Goal: Contribute content

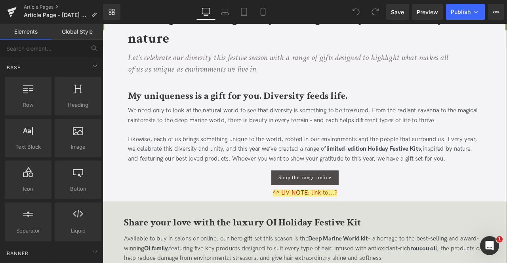
scroll to position [259, 0]
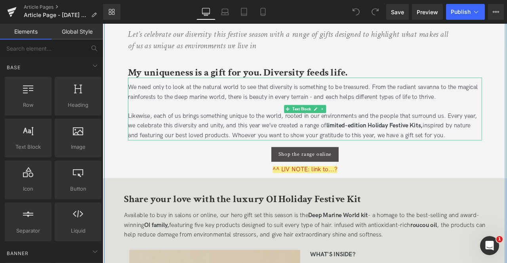
click at [387, 151] on p "Likewise, each of us brings something unique to the world, rooted in our enviro…" at bounding box center [342, 145] width 419 height 34
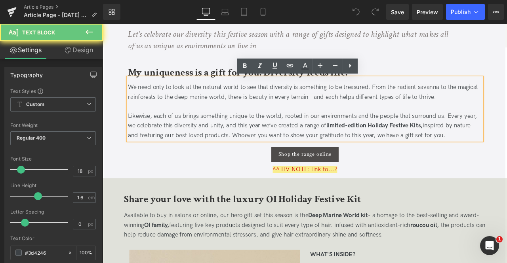
click at [251, 136] on span "Likewise, each of us brings something unique to the world, rooted in our enviro…" at bounding box center [339, 144] width 413 height 31
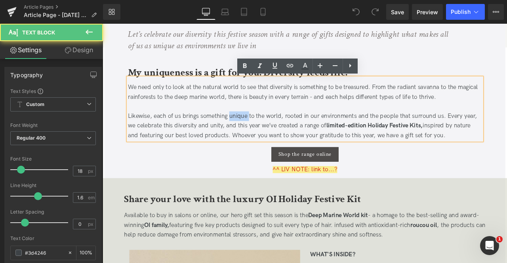
click at [251, 136] on span "Likewise, each of us brings something unique to the world, rooted in our enviro…" at bounding box center [339, 144] width 413 height 31
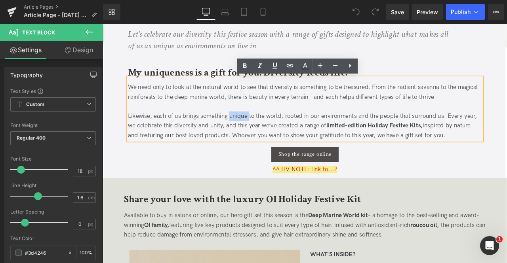
click at [404, 137] on span "Likewise, each of us brings something unique to the world, rooted in our enviro…" at bounding box center [339, 144] width 413 height 31
click at [506, 156] on p "Likewise, each of us brings something unique to the world, rooted in our enviro…" at bounding box center [342, 145] width 419 height 34
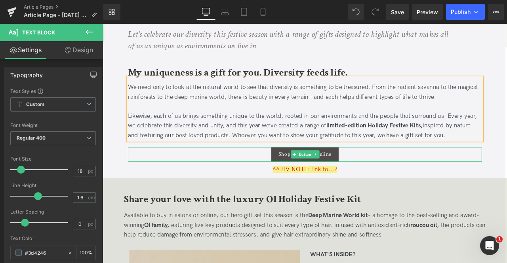
click at [239, 181] on div "Shop the range online" at bounding box center [342, 178] width 419 height 17
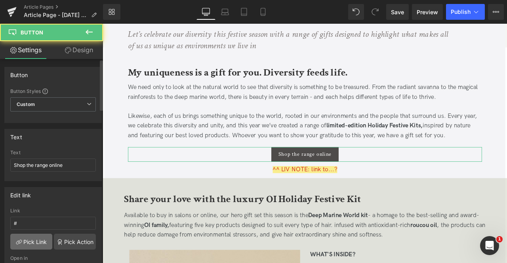
click at [38, 239] on link "Pick Link" at bounding box center [31, 242] width 42 height 16
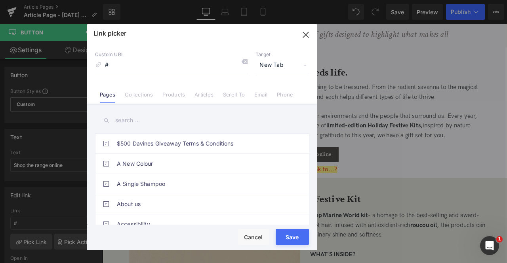
click at [121, 123] on input "text" at bounding box center [202, 121] width 214 height 18
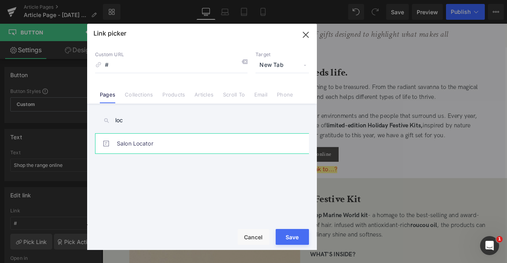
type input "loc"
click at [171, 146] on link "Salon Locator" at bounding box center [204, 144] width 174 height 20
type input "/pages/salon-locator"
click at [287, 232] on button "Save" at bounding box center [291, 237] width 33 height 16
type input "/pages/salon-locator"
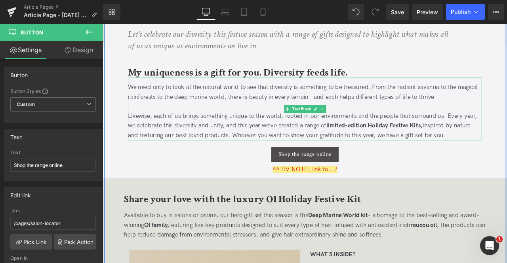
click at [365, 127] on link at bounding box center [363, 124] width 8 height 9
click at [358, 124] on icon at bounding box center [359, 125] width 4 height 4
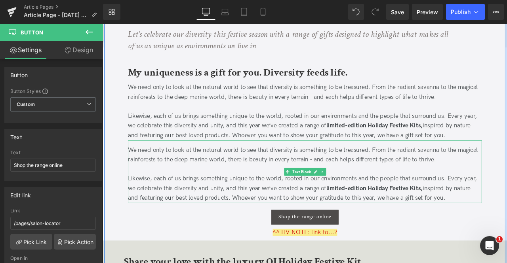
click at [326, 199] on span "Text Block" at bounding box center [338, 199] width 25 height 9
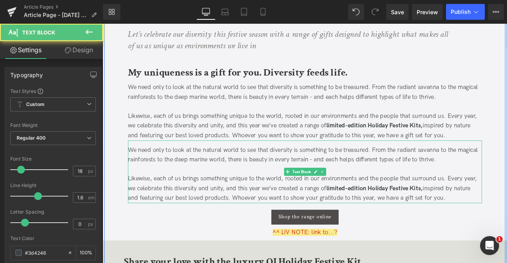
click at [291, 183] on span "We need only to look at the natural world to see that diversity is something to…" at bounding box center [340, 179] width 414 height 20
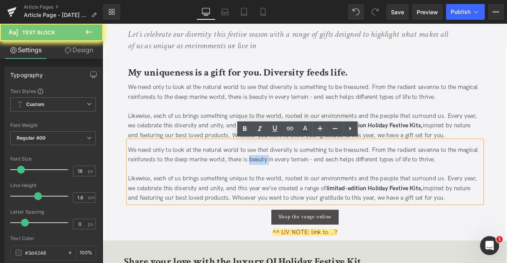
click at [291, 183] on span "We need only to look at the natural world to see that diversity is something to…" at bounding box center [340, 179] width 414 height 20
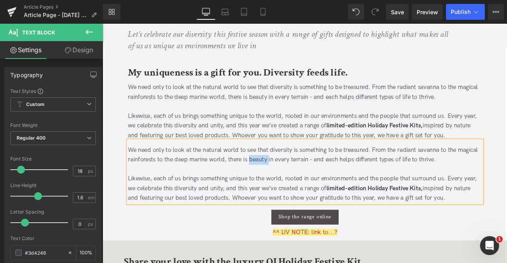
paste div
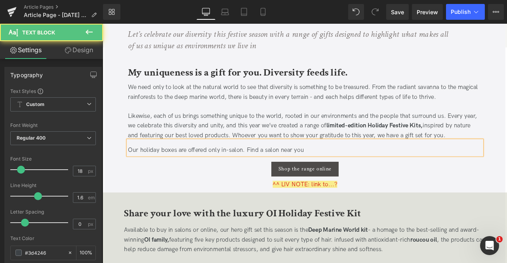
click at [210, 175] on span "Our holiday boxes are offered only in-salon. Find a salon near you" at bounding box center [237, 173] width 208 height 8
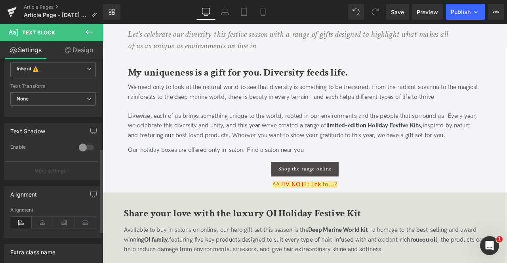
scroll to position [220, 0]
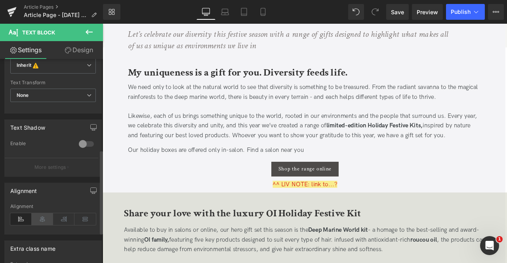
click at [41, 220] on icon at bounding box center [42, 219] width 21 height 12
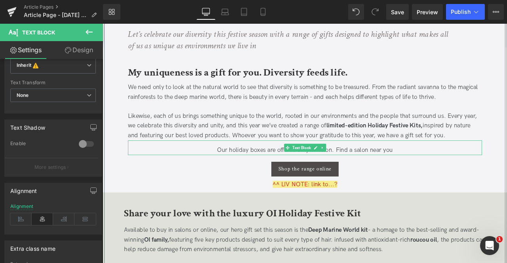
click at [295, 175] on span "Our holiday boxes are offered only in-salon. Find a salon near you" at bounding box center [342, 173] width 208 height 8
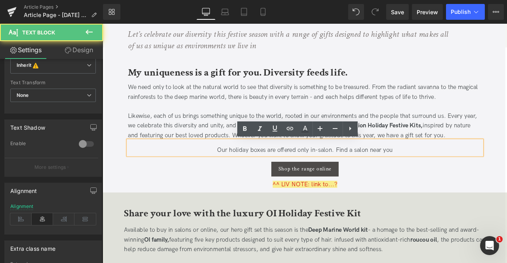
click at [84, 49] on link "Design" at bounding box center [78, 50] width 51 height 18
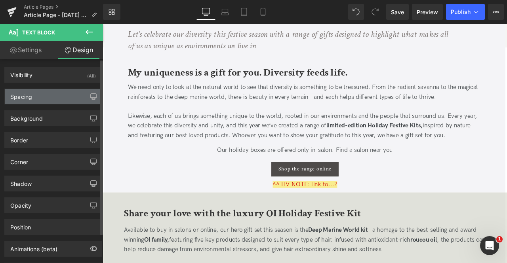
click at [68, 93] on div "Spacing" at bounding box center [53, 96] width 97 height 15
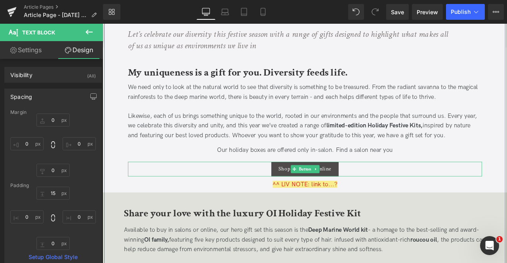
click at [282, 198] on div "Shop the range online" at bounding box center [342, 196] width 419 height 17
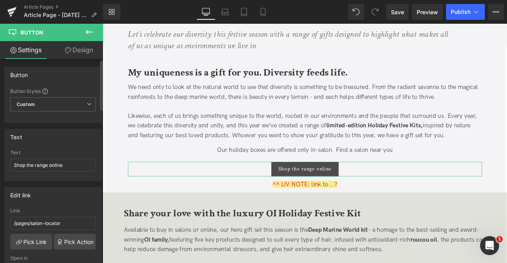
click at [66, 53] on icon at bounding box center [68, 50] width 6 height 6
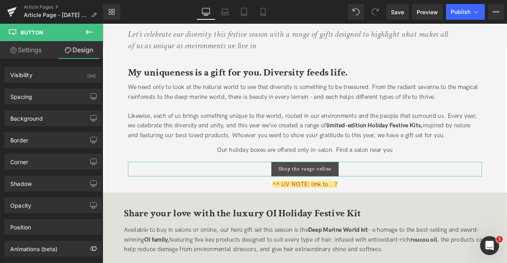
type input "20"
type input "0"
type input "50"
type input "0"
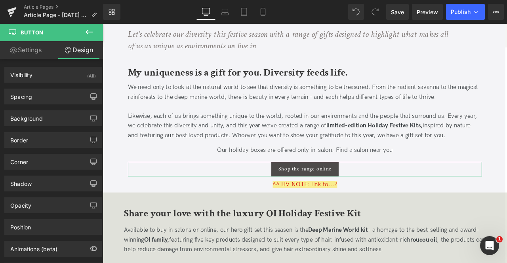
type input "20"
type input "0"
type input "20"
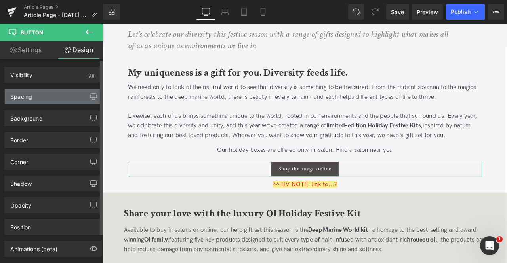
click at [53, 95] on div "Spacing" at bounding box center [53, 96] width 97 height 15
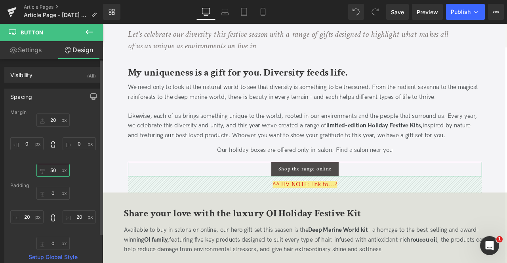
click at [53, 172] on input "50" at bounding box center [52, 170] width 33 height 13
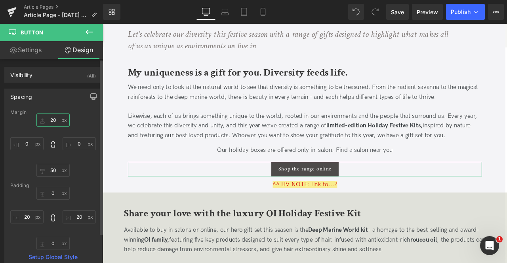
click at [54, 118] on input "20" at bounding box center [52, 120] width 33 height 13
type input "10"
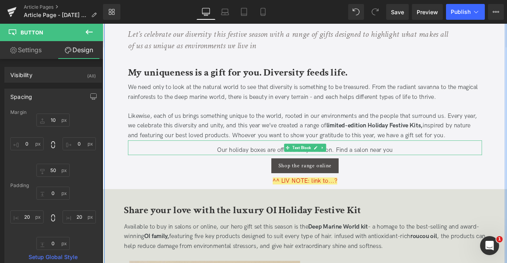
click at [265, 170] on span "Our holiday boxes are offered only in-salon. Find a salon near you" at bounding box center [342, 173] width 208 height 8
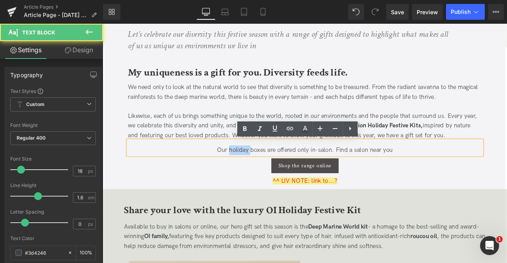
click at [265, 170] on span "Our holiday boxes are offered only in-salon. Find a salon near you" at bounding box center [342, 173] width 208 height 8
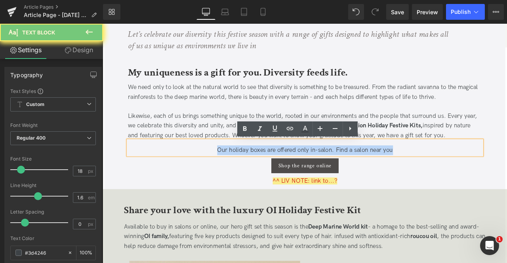
click at [265, 170] on span "Our holiday boxes are offered only in-salon. Find a salon near you" at bounding box center [342, 173] width 208 height 8
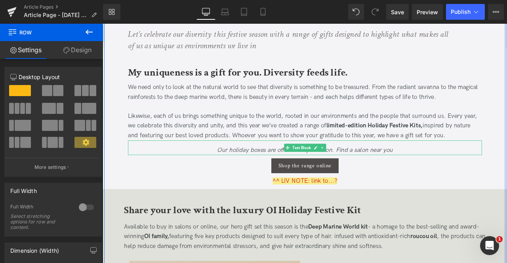
click at [281, 173] on icon "Our holiday boxes are offered only in-salon. Find a salon near you" at bounding box center [342, 173] width 208 height 8
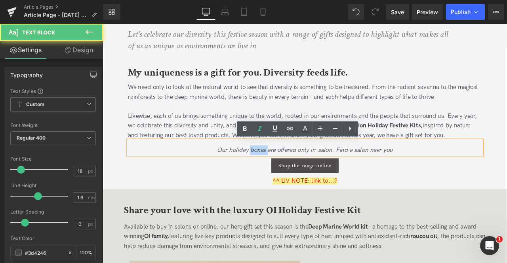
click at [281, 173] on icon "Our holiday boxes are offered only in-salon. Find a salon near you" at bounding box center [342, 173] width 208 height 8
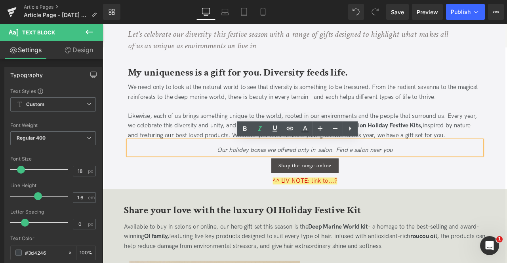
click at [337, 172] on icon "Our holiday boxes are offered only in-salon. Find a salon near you" at bounding box center [342, 173] width 208 height 8
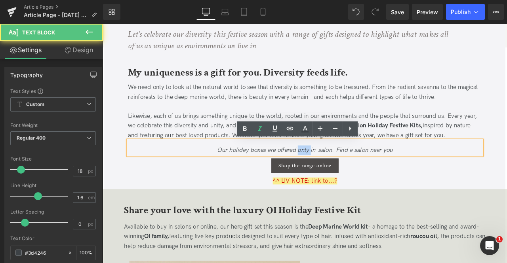
click at [337, 172] on icon "Our holiday boxes are offered only in-salon. Find a salon near you" at bounding box center [342, 173] width 208 height 8
click at [469, 172] on p "Our holiday boxes are offered only in-salon. Find a salon near you" at bounding box center [342, 173] width 419 height 11
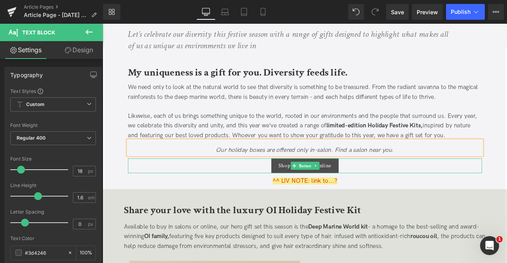
click at [368, 191] on span "Shop the range online" at bounding box center [342, 192] width 63 height 8
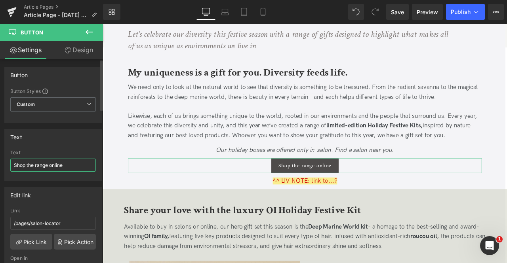
click at [55, 170] on input "Shop the range online" at bounding box center [52, 165] width 85 height 13
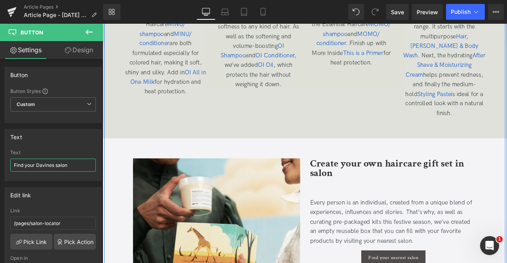
scroll to position [1968, 0]
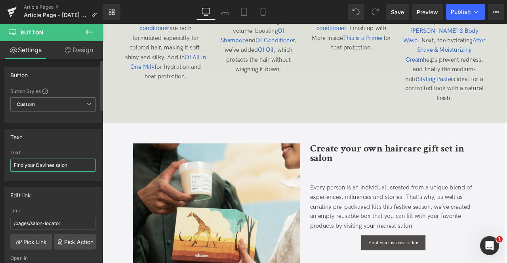
click at [44, 161] on input "Find your Davines salon" at bounding box center [52, 165] width 85 height 13
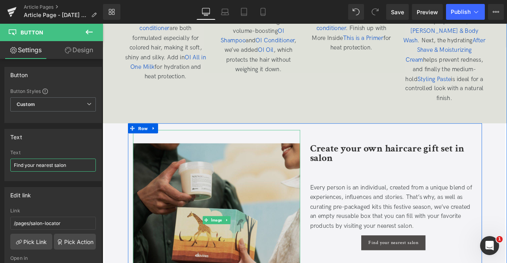
type input "Find your nearest salon"
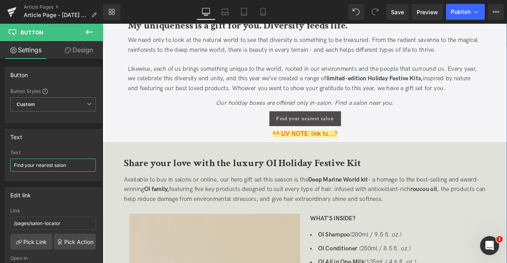
scroll to position [311, 0]
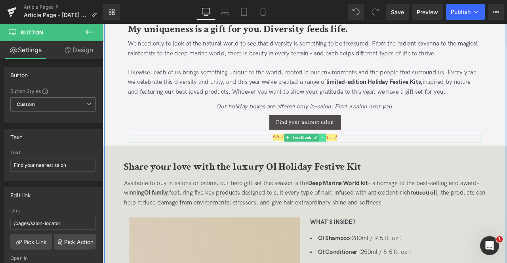
click at [360, 161] on link at bounding box center [363, 158] width 8 height 9
click at [365, 161] on icon at bounding box center [367, 158] width 4 height 4
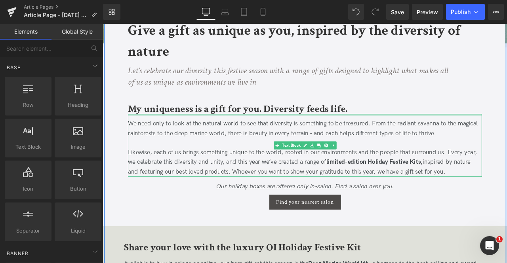
scroll to position [216, 0]
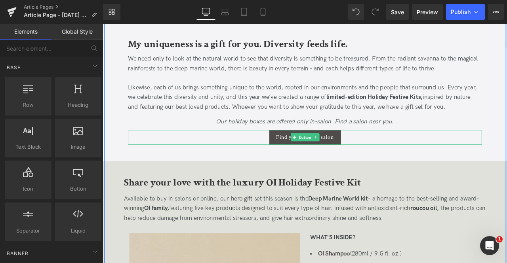
click at [506, 227] on div "Available to buy in salons or online, our hero gift set this season is the Deep…" at bounding box center [342, 249] width 428 height 46
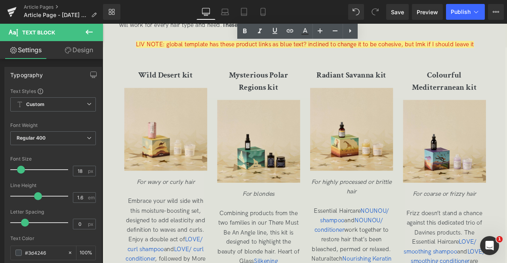
scroll to position [1345, 0]
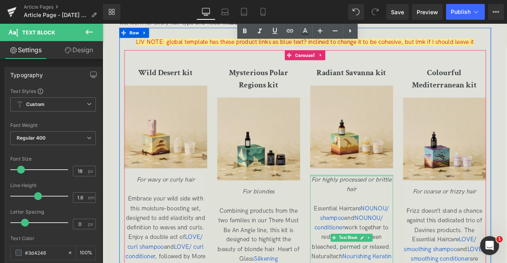
click at [361, 203] on div at bounding box center [397, 204] width 98 height 2
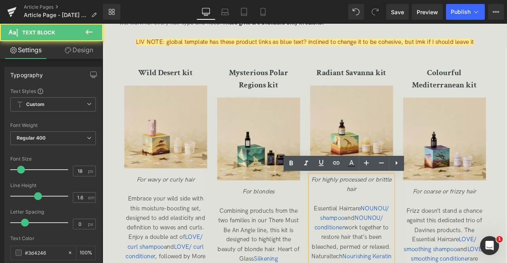
click at [361, 206] on span "For highly processed or brittle hair" at bounding box center [397, 214] width 95 height 20
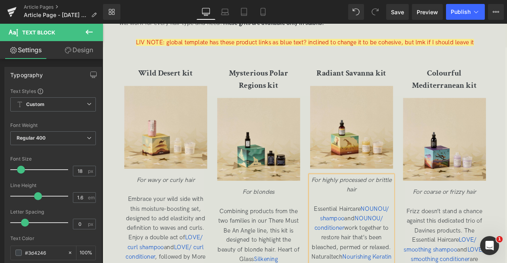
scroll to position [1448, 0]
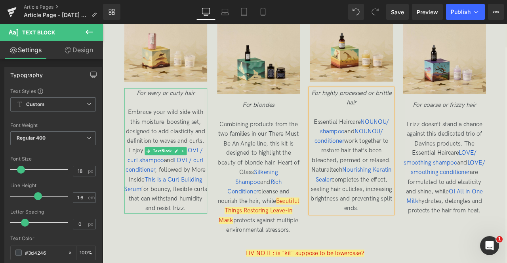
click at [166, 136] on span "Embrace your wild side with this moisture-boosting set, designed to add elastic…" at bounding box center [177, 186] width 98 height 122
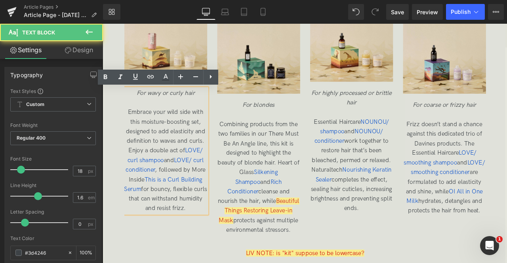
click at [194, 172] on span "Embrace your wild side with this moisture-boosting set, designed to add elastic…" at bounding box center [177, 186] width 98 height 122
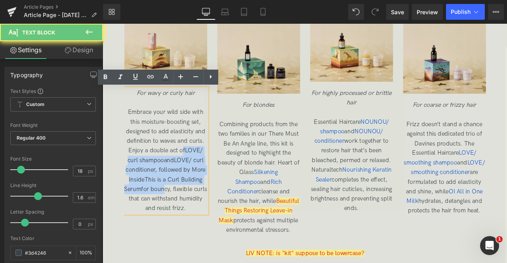
click at [180, 220] on span "Embrace your wild side with this moisture-boosting set, designed to add elastic…" at bounding box center [177, 186] width 98 height 122
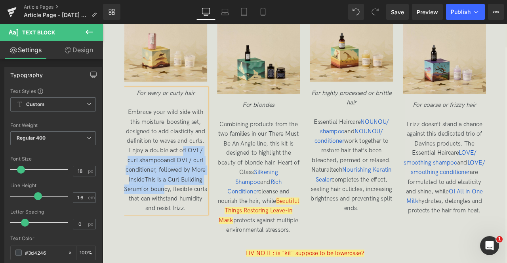
click at [181, 222] on span "Embrace your wild side with this moisture-boosting set, designed to add elastic…" at bounding box center [177, 186] width 98 height 122
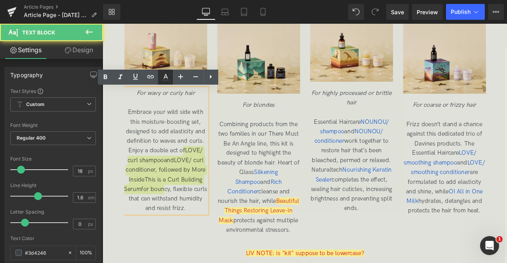
click at [0, 0] on icon at bounding box center [0, 0] width 0 height 0
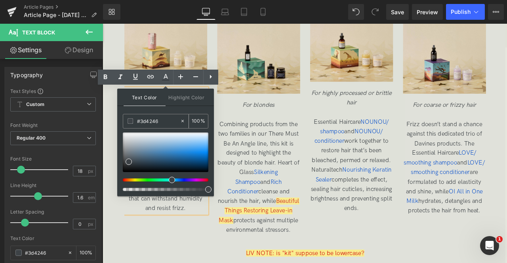
click at [161, 120] on input "#3d4246" at bounding box center [158, 121] width 43 height 9
type input "93"
drag, startPoint x: 310, startPoint y: 213, endPoint x: 251, endPoint y: 221, distance: 59.8
click at [196, 118] on input "98" at bounding box center [196, 121] width 9 height 9
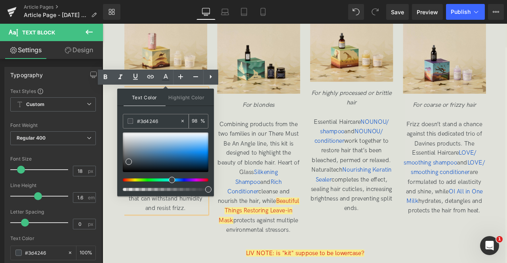
type input "9"
click at [279, 163] on span "Combining products from the two families in our There Must Be An Angle line, th…" at bounding box center [287, 206] width 97 height 134
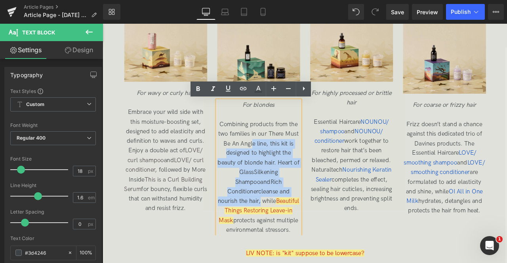
click at [299, 219] on span "Combining products from the two families in our There Must Be An Angle line, th…" at bounding box center [287, 206] width 97 height 134
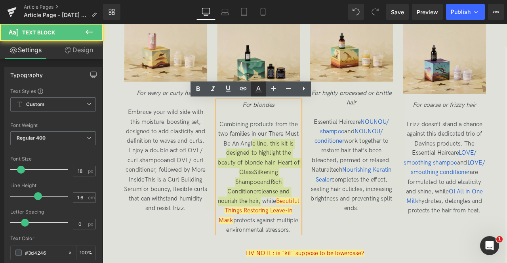
click at [0, 0] on link at bounding box center [0, 0] width 0 height 0
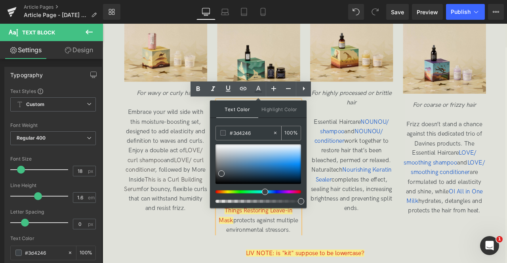
click at [289, 131] on input "100" at bounding box center [288, 133] width 9 height 9
type input "1"
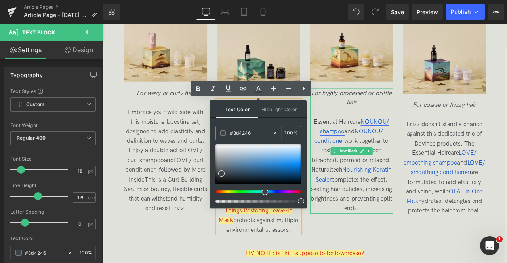
click at [381, 151] on span "NOUNOU/ shampoo" at bounding box center [401, 146] width 82 height 20
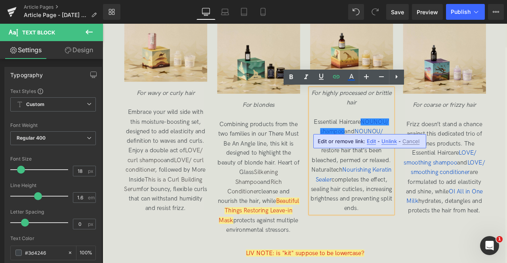
click at [382, 141] on span "Essential Haircare NOUNOU/ shampoo and NOUNOU/ conditioner work together to res…" at bounding box center [397, 191] width 97 height 111
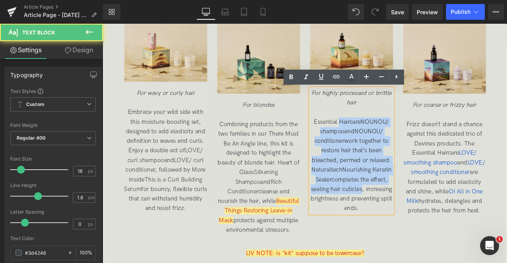
click at [406, 217] on span "Essential Haircare NOUNOU/ shampoo and NOUNOU/ conditioner work together to res…" at bounding box center [397, 191] width 97 height 111
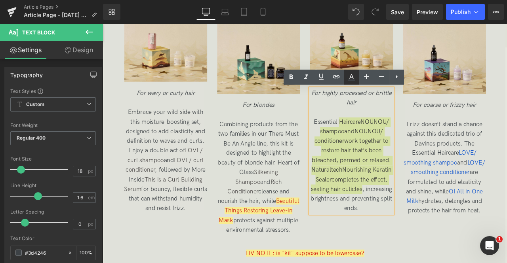
click at [0, 0] on icon at bounding box center [0, 0] width 0 height 0
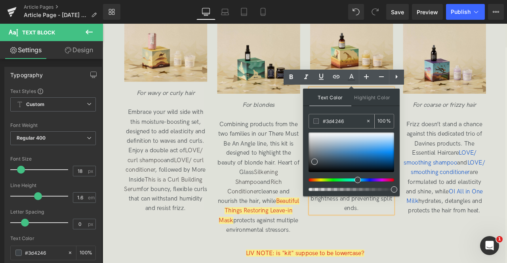
click at [384, 120] on input "100" at bounding box center [381, 121] width 9 height 9
click at [492, 152] on span "Frizz doesn’t stand a chance against this dedicated trio of Davines products. T…" at bounding box center [507, 194] width 96 height 111
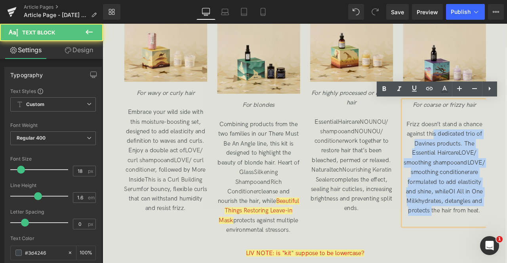
click at [506, 242] on span "Frizz doesn’t stand a chance against this dedicated trio of Davines products. T…" at bounding box center [507, 194] width 96 height 111
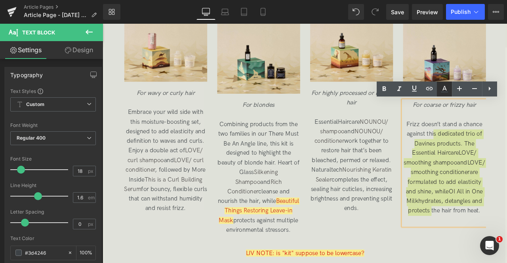
click at [441, 93] on icon at bounding box center [443, 88] width 9 height 9
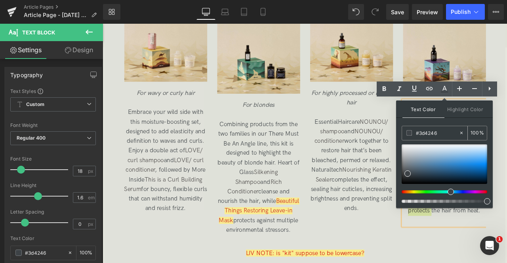
click at [482, 130] on div "100 %" at bounding box center [476, 133] width 19 height 14
click at [478, 131] on input "100" at bounding box center [474, 133] width 9 height 9
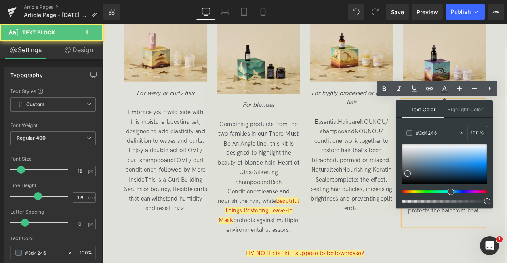
click at [506, 250] on span "Frizz doesn’t stand a chance against this dedicated trio of Davines products. T…" at bounding box center [507, 194] width 96 height 111
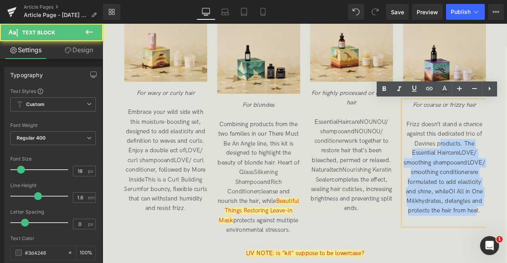
click at [502, 170] on p "Frizz doesn’t stand a chance against this dedicated trio of Davines products. T…" at bounding box center [507, 195] width 98 height 114
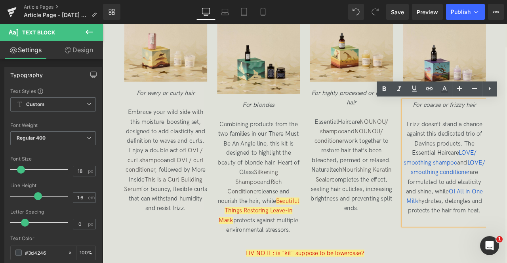
click at [502, 148] on p "Frizz doesn’t stand a chance against this dedicated trio of Davines products. T…" at bounding box center [507, 195] width 98 height 114
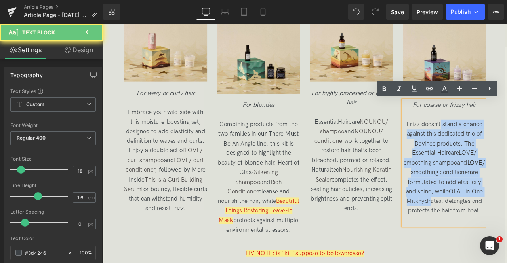
click at [506, 237] on span "Frizz doesn’t stand a chance against this dedicated trio of Davines products. T…" at bounding box center [507, 194] width 96 height 111
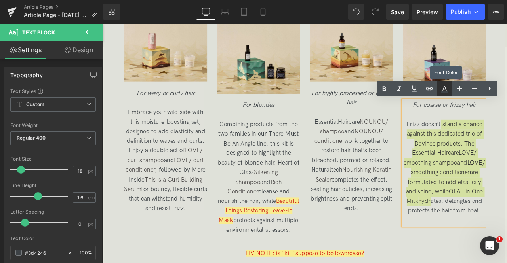
click at [0, 0] on link at bounding box center [0, 0] width 0 height 0
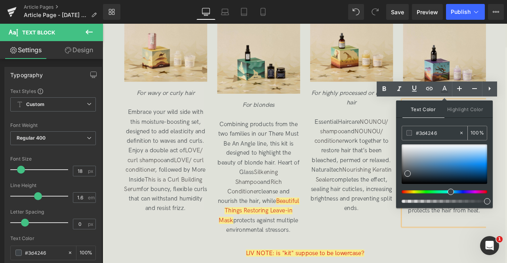
click at [439, 133] on input "#3d4246" at bounding box center [437, 133] width 43 height 9
click at [477, 129] on input "100" at bounding box center [474, 133] width 9 height 9
type input "10"
type input "1"
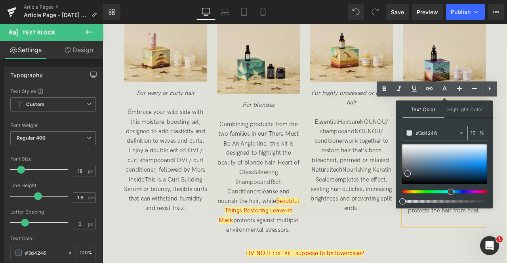
type input "100"
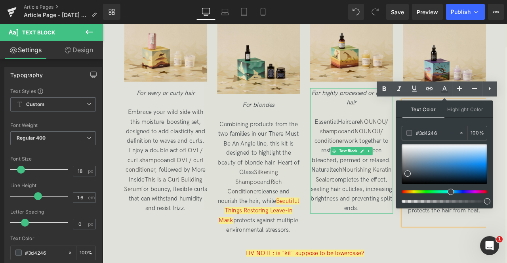
click at [359, 170] on span "Essential Haircare NOUNOU/ shampoo and NOUNOU/ conditioner work together to res…" at bounding box center [397, 191] width 97 height 111
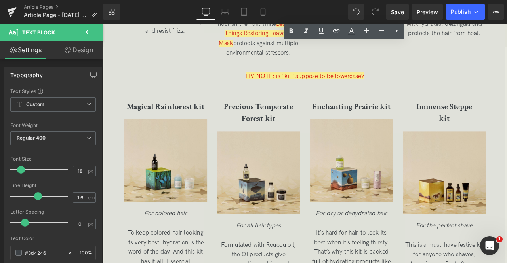
scroll to position [1792, 0]
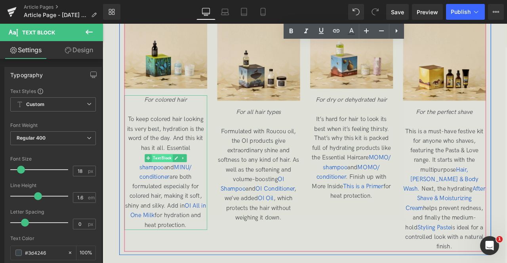
click at [174, 185] on span "Text Block" at bounding box center [173, 183] width 25 height 9
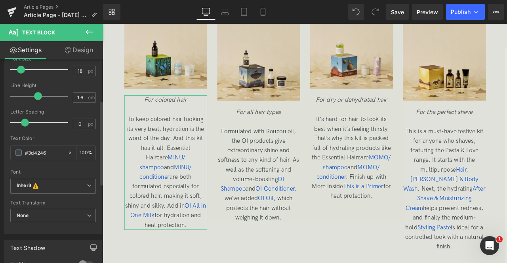
scroll to position [101, 0]
click at [44, 151] on input "#3d4246" at bounding box center [44, 152] width 39 height 9
click at [50, 151] on input "#3d4246" at bounding box center [44, 152] width 39 height 9
click at [20, 153] on span at bounding box center [18, 152] width 6 height 6
click at [83, 148] on input "100" at bounding box center [84, 152] width 8 height 9
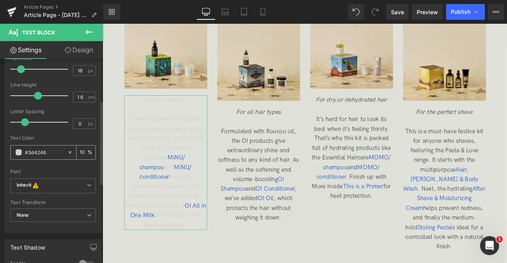
type input "100"
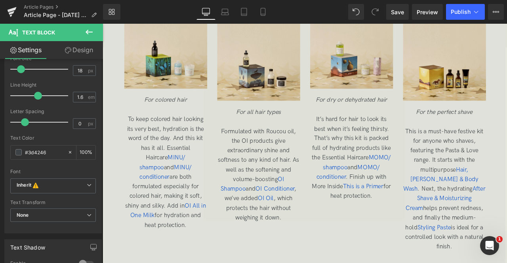
click at [186, 151] on body "Free Carbon Neutral Shipping On Orders $75+, Plus 4 Free Samples! Pay with Klar…" at bounding box center [342, 127] width 479 height 3793
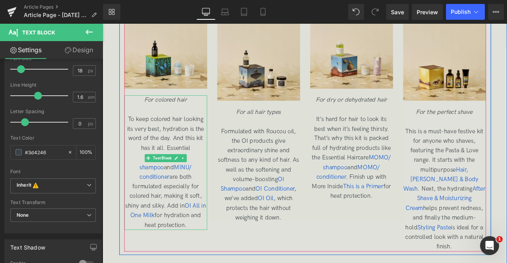
click at [201, 249] on p "To keep colored hair looking its very best, hydration is the word of the day. A…" at bounding box center [177, 200] width 98 height 137
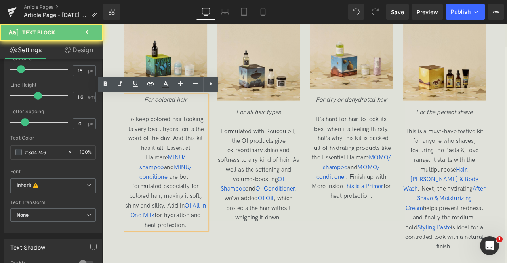
click at [194, 241] on span "To keep colored hair looking its very best, hydration is the word of the day. A…" at bounding box center [177, 200] width 96 height 134
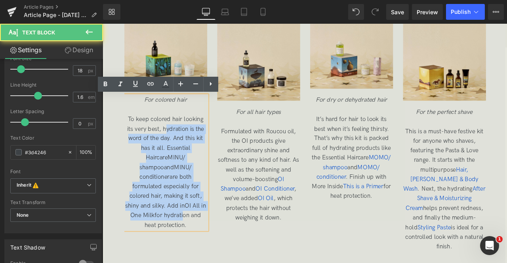
click at [175, 151] on span "To keep colored hair looking its very best, hydration is the word of the day. A…" at bounding box center [177, 200] width 96 height 134
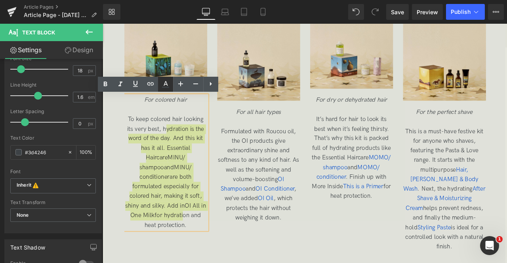
click at [165, 87] on icon at bounding box center [165, 87] width 7 height 1
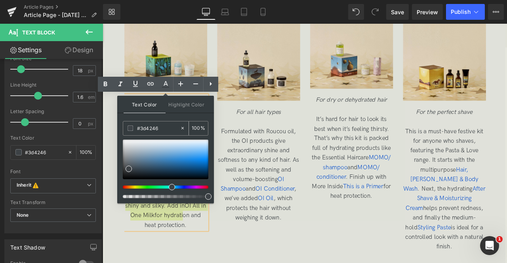
click at [196, 127] on input "100" at bounding box center [196, 128] width 9 height 9
click at [294, 171] on span "Formulated with Roucou oil, the OI products give extraordinary shine and softne…" at bounding box center [287, 202] width 96 height 111
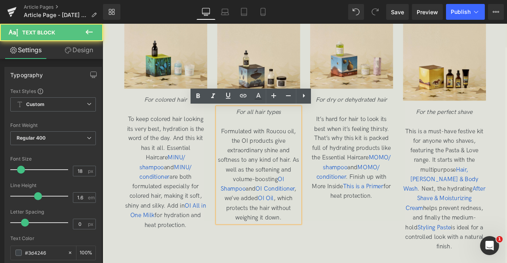
click at [168, 157] on span "To keep colored hair looking its very best, hydration is the word of the day. A…" at bounding box center [177, 200] width 96 height 134
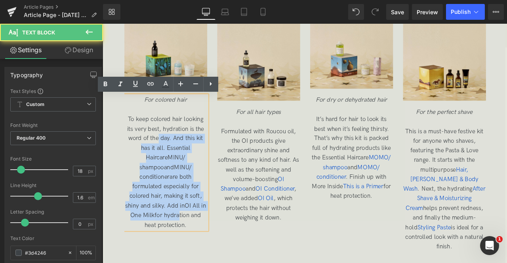
click at [190, 242] on span "To keep colored hair looking its very best, hydration is the word of the day. A…" at bounding box center [177, 200] width 96 height 134
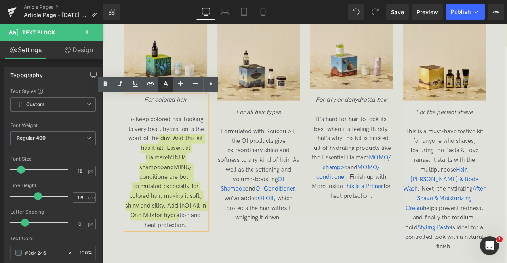
click at [0, 0] on link at bounding box center [0, 0] width 0 height 0
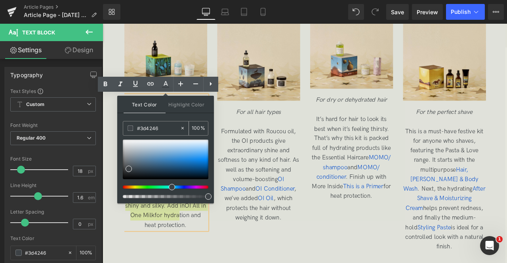
click at [162, 124] on input "#3d4246" at bounding box center [158, 128] width 43 height 9
click at [196, 128] on input "100" at bounding box center [196, 128] width 9 height 9
type input "1"
click at [269, 181] on span "Formulated with Roucou oil, the OI products give extraordinary shine and softne…" at bounding box center [287, 202] width 96 height 111
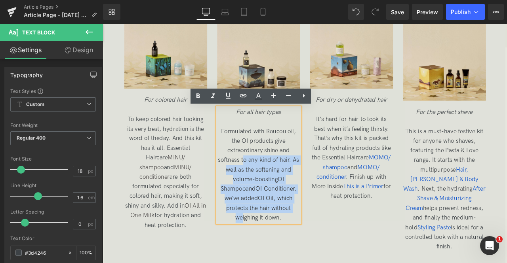
click at [304, 237] on p "Formulated with Roucou oil, the OI products give extraordinary shine and softne…" at bounding box center [287, 203] width 98 height 114
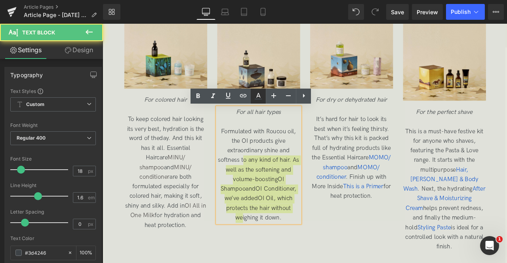
click at [255, 100] on icon at bounding box center [257, 95] width 9 height 9
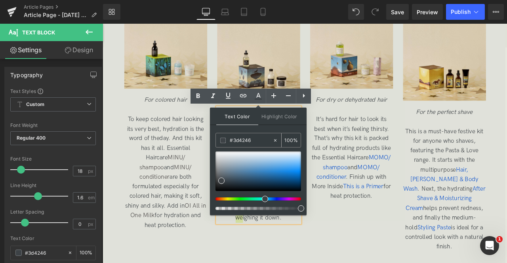
click at [291, 144] on div "100 %" at bounding box center [290, 140] width 19 height 14
click at [288, 140] on input "100" at bounding box center [288, 140] width 9 height 9
type input "1"
click at [404, 163] on span "It’s hard for hair to look its best when it’s feeling thirsty. That’s why this …" at bounding box center [397, 182] width 94 height 99
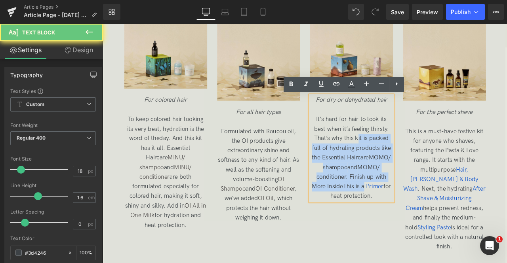
click at [434, 222] on p "It’s hard for hair to look its best when it’s feeling thirsty. That’s why this …" at bounding box center [397, 183] width 98 height 103
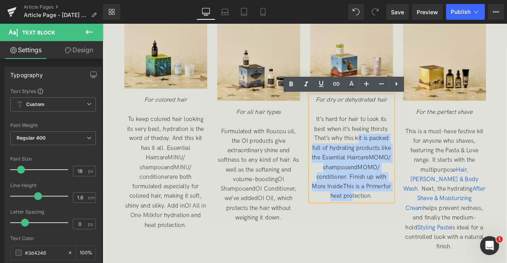
click at [409, 227] on span "It’s hard for hair to look its best when it’s feeling thirsty. That’s why this …" at bounding box center [397, 182] width 94 height 99
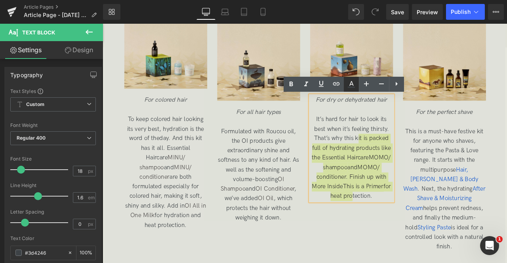
click at [0, 0] on link at bounding box center [0, 0] width 0 height 0
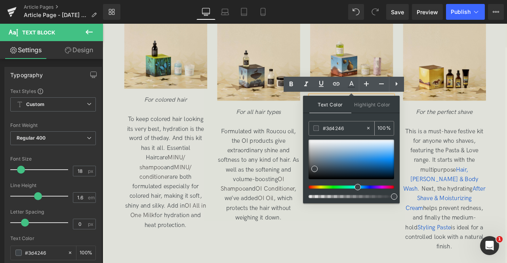
click at [382, 129] on input "100" at bounding box center [381, 128] width 9 height 9
type input "10"
click at [500, 172] on span "This is a must-have festive kit for anyone who shaves, featuring the Pasta & Lo…" at bounding box center [507, 219] width 97 height 145
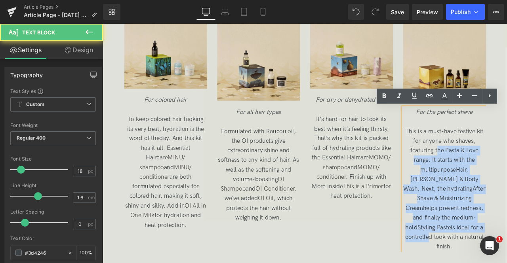
click at [506, 263] on span "This is a must-have festive kit for anyone who shaves, featuring the Pasta & Lo…" at bounding box center [507, 219] width 97 height 145
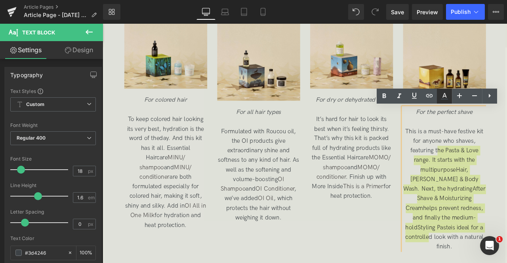
click at [443, 98] on icon at bounding box center [443, 95] width 9 height 9
type input "100"
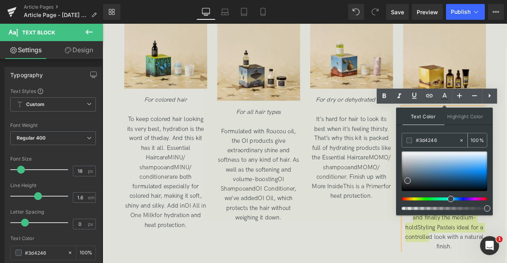
click at [474, 137] on input "100" at bounding box center [474, 140] width 9 height 9
type input "0"
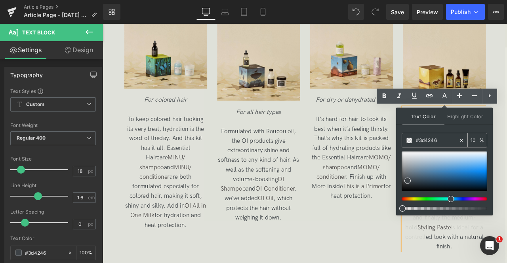
type input "100"
click at [506, 263] on span "This is a must-have festive kit for anyone who shaves, featuring t he Pasta & L…" at bounding box center [507, 219] width 97 height 145
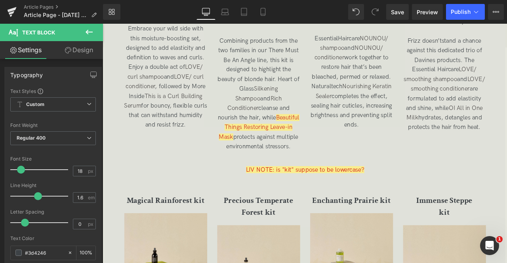
scroll to position [1517, 0]
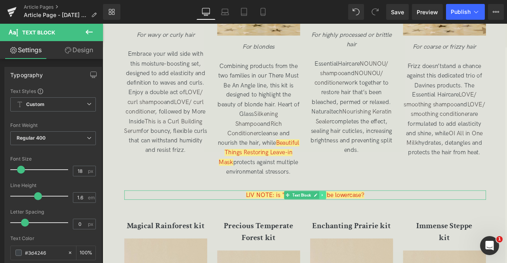
click at [362, 226] on icon at bounding box center [363, 226] width 4 height 5
click at [367, 226] on icon at bounding box center [367, 226] width 4 height 4
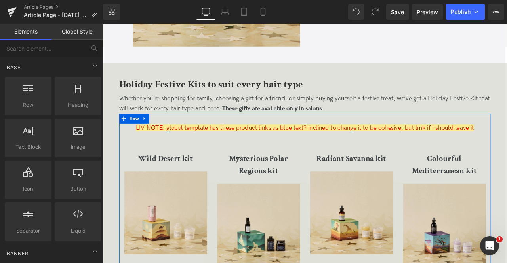
scroll to position [1243, 0]
click at [364, 143] on icon at bounding box center [363, 142] width 4 height 5
click at [365, 143] on icon at bounding box center [367, 142] width 4 height 5
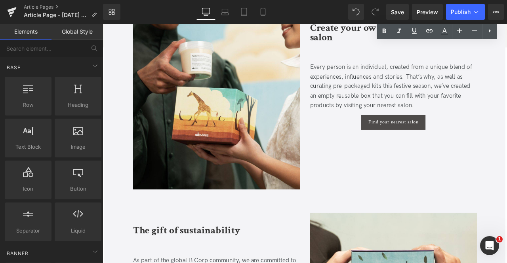
scroll to position [2084, 0]
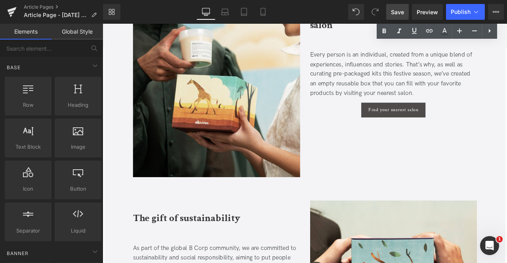
click at [395, 11] on span "Save" at bounding box center [397, 12] width 13 height 8
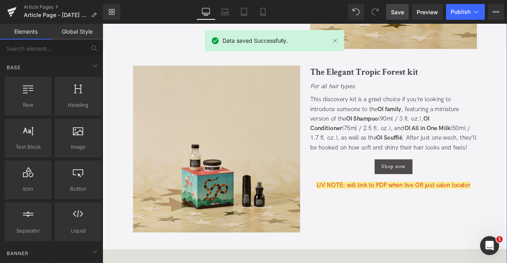
scroll to position [1056, 0]
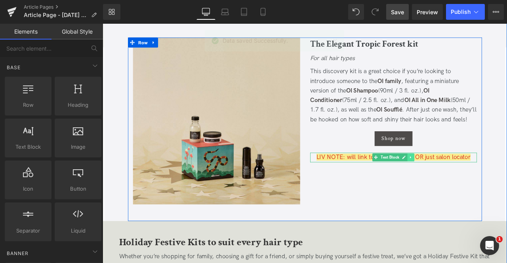
click at [468, 182] on icon at bounding box center [467, 182] width 4 height 5
click at [463, 182] on icon at bounding box center [464, 182] width 4 height 4
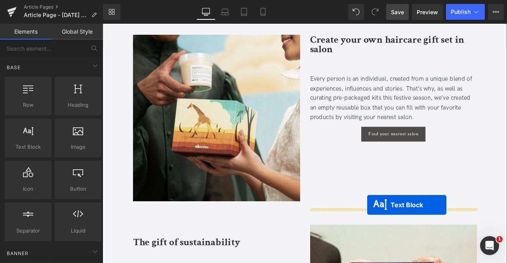
scroll to position [2063, 0]
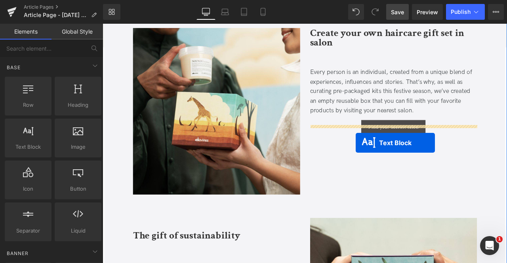
drag, startPoint x: 425, startPoint y: 62, endPoint x: 402, endPoint y: 165, distance: 105.1
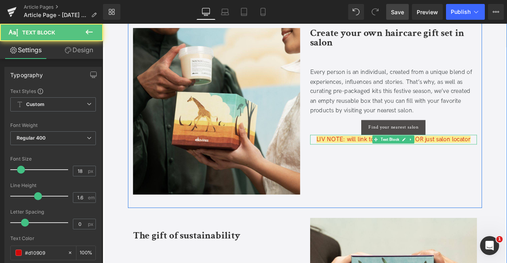
click at [407, 157] on span "LIV NOTE: will link to PDP when live OR just salon locator" at bounding box center [447, 161] width 182 height 8
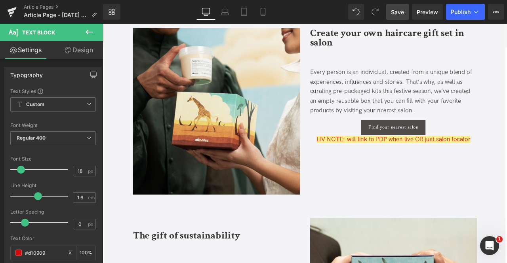
click at [68, 52] on icon at bounding box center [68, 50] width 6 height 6
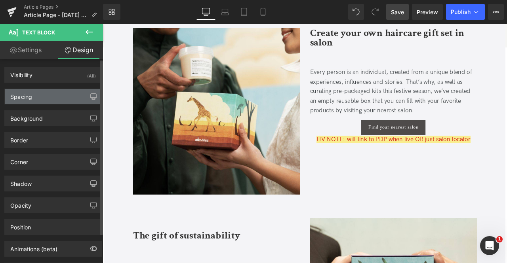
click at [56, 91] on div "Spacing" at bounding box center [53, 96] width 97 height 15
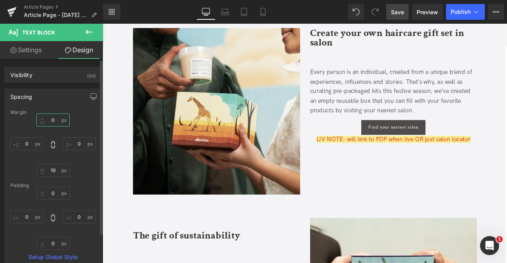
click at [56, 118] on input "0" at bounding box center [52, 120] width 33 height 13
type input "20"
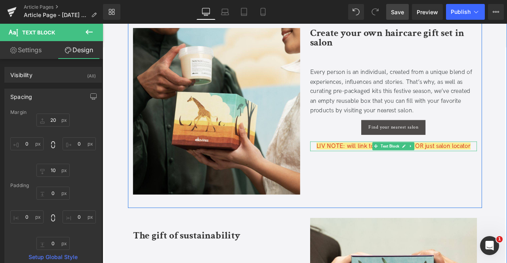
click at [406, 165] on span "LIV NOTE: will link to PDP when live OR just salon locator" at bounding box center [447, 169] width 182 height 8
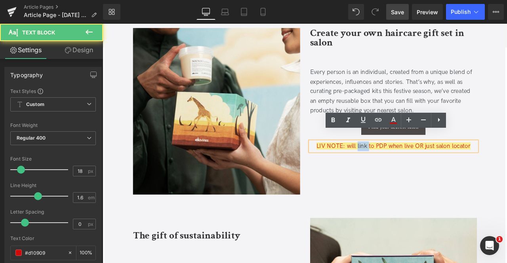
click at [406, 165] on span "LIV NOTE: will link to PDP when live OR just salon locator" at bounding box center [447, 169] width 182 height 8
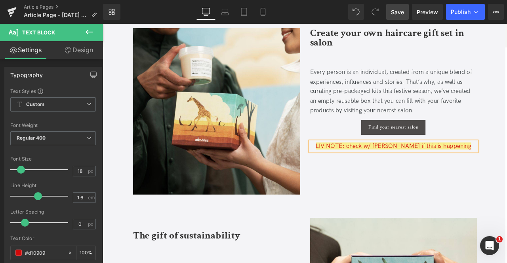
click at [424, 201] on div "Image Create your own haircare gift set in salon Heading Every person is an ind…" at bounding box center [342, 123] width 419 height 237
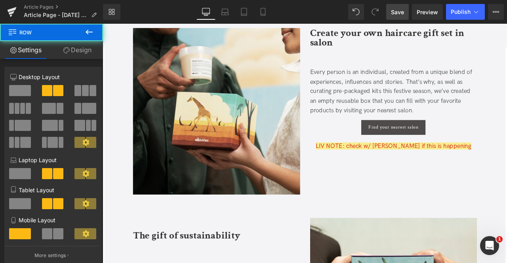
click at [399, 9] on span "Save" at bounding box center [397, 12] width 13 height 8
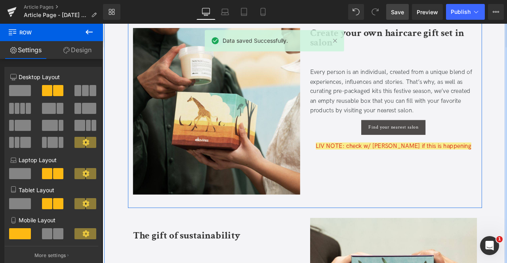
scroll to position [1975, 0]
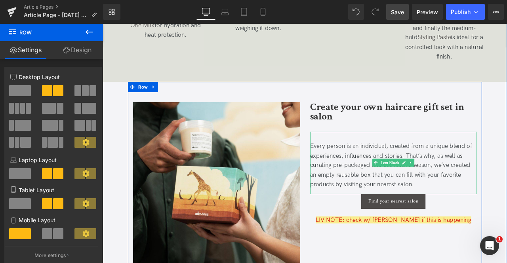
click at [506, 173] on p "Every person is an individual, created from a unique blend of experiences, infl…" at bounding box center [447, 192] width 198 height 57
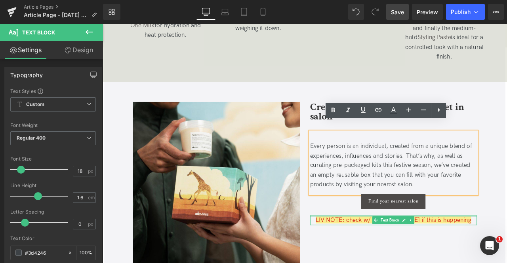
click at [504, 251] on div at bounding box center [447, 252] width 198 height 2
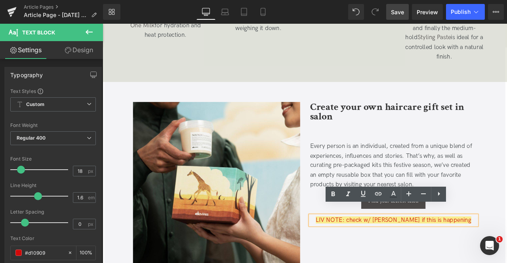
click at [346, 221] on div "Create your own haircare gift set in salon Heading Every person is an individua…" at bounding box center [447, 184] width 210 height 166
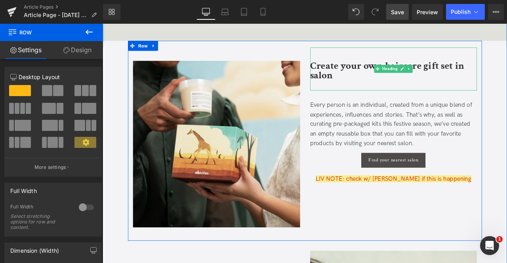
scroll to position [2026, 0]
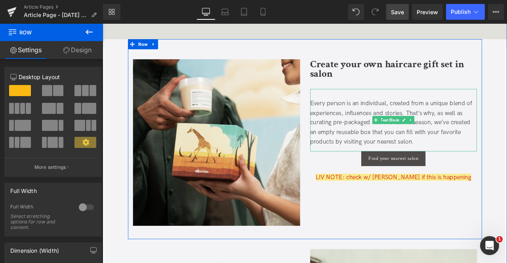
click at [506, 101] on div at bounding box center [447, 102] width 198 height 2
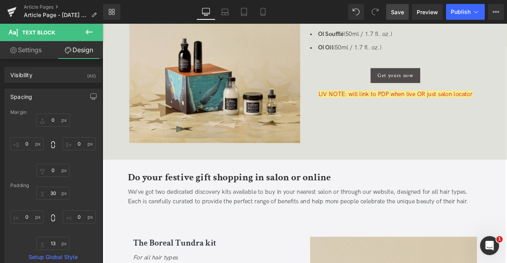
scroll to position [602, 0]
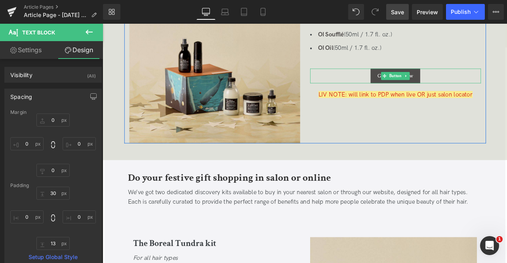
click at [413, 85] on div "Get yours now" at bounding box center [449, 85] width 202 height 17
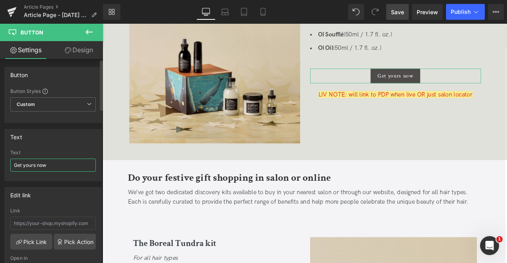
click at [19, 162] on input "Get yours now" at bounding box center [52, 165] width 85 height 13
paste input "Find it at your Davines salon"
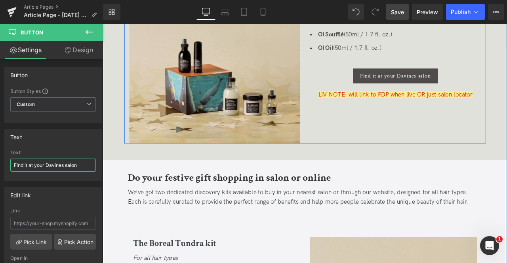
click at [445, 86] on span "Button" at bounding box center [449, 85] width 17 height 9
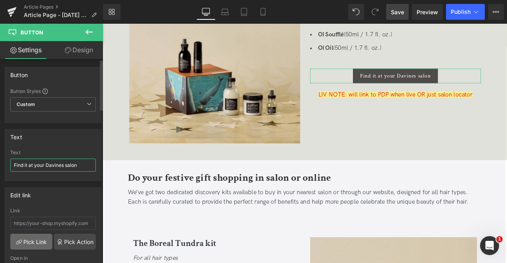
type input "Find it at your Davines salon"
click at [34, 239] on link "Pick Link" at bounding box center [31, 242] width 42 height 16
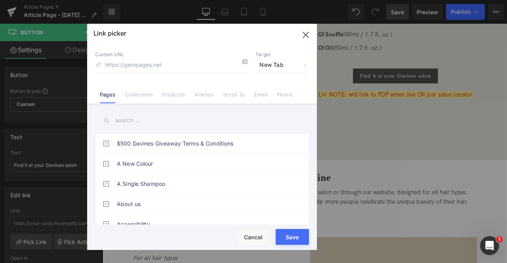
click at [141, 119] on input "text" at bounding box center [202, 121] width 214 height 18
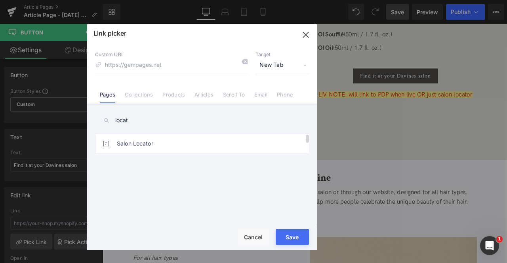
type input "locat"
click at [180, 142] on link "Salon Locator" at bounding box center [204, 144] width 174 height 20
type input "/pages/salon-locator"
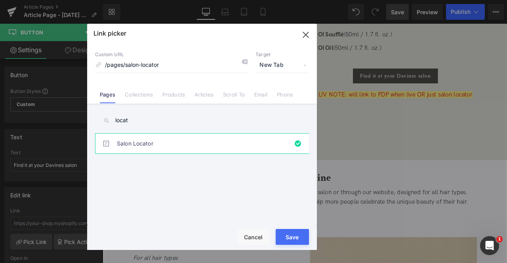
click at [302, 232] on button "Save" at bounding box center [291, 237] width 33 height 16
type input "/pages/salon-locator"
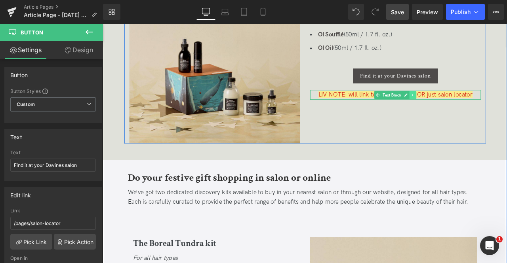
click at [470, 107] on icon at bounding box center [470, 108] width 4 height 5
click at [472, 107] on icon at bounding box center [474, 108] width 4 height 4
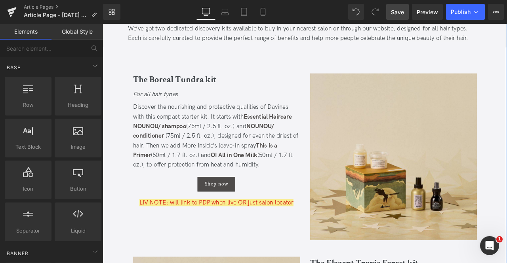
scroll to position [847, 0]
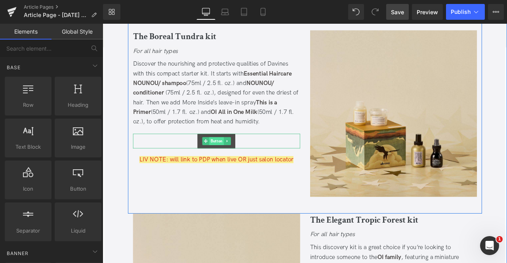
click at [240, 163] on span "Button" at bounding box center [237, 162] width 17 height 9
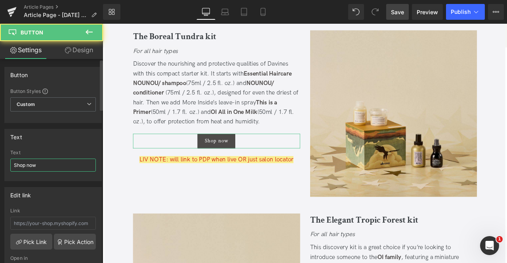
click at [66, 167] on input "Shop now" at bounding box center [52, 165] width 85 height 13
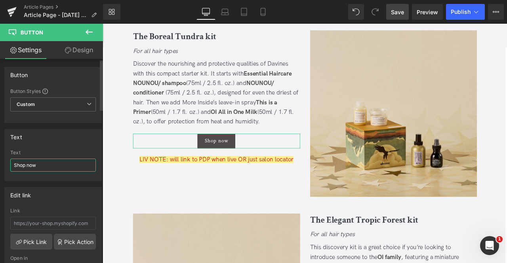
paste input "Find it at your Davines salon"
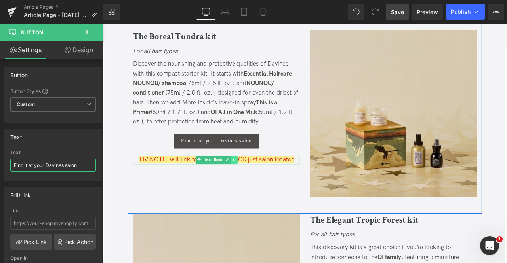
type input "Find it at your Davines salon"
click at [257, 185] on icon at bounding box center [257, 185] width 1 height 3
click at [258, 185] on link at bounding box center [262, 184] width 8 height 9
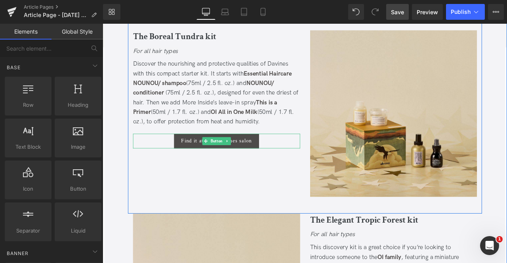
click at [165, 159] on div "Find it at your Davines salon" at bounding box center [238, 162] width 198 height 17
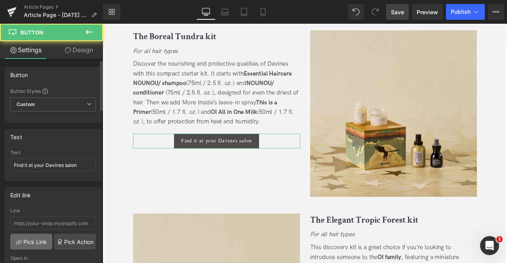
click at [29, 238] on link "Pick Link" at bounding box center [31, 242] width 42 height 16
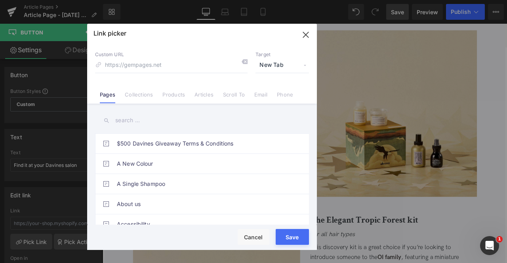
click at [130, 120] on input "text" at bounding box center [202, 121] width 214 height 18
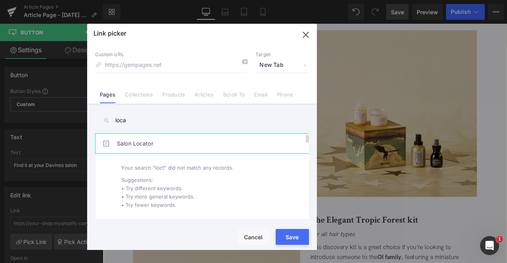
type input "loca"
click at [198, 147] on link "Salon Locator" at bounding box center [204, 144] width 174 height 20
type input "/pages/salon-locator"
click at [292, 235] on button "Save" at bounding box center [291, 237] width 33 height 16
type input "/pages/salon-locator"
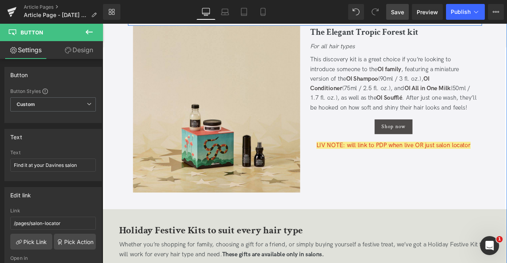
scroll to position [1071, 0]
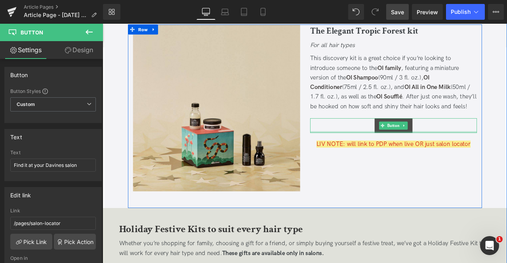
click at [410, 151] on div at bounding box center [447, 152] width 198 height 2
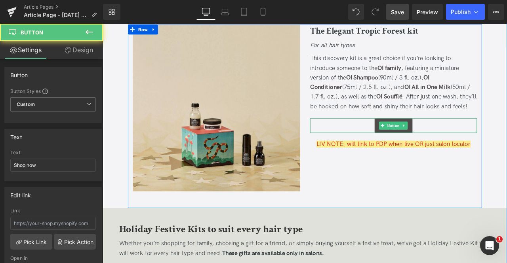
click at [401, 148] on div "Shop now" at bounding box center [447, 144] width 198 height 17
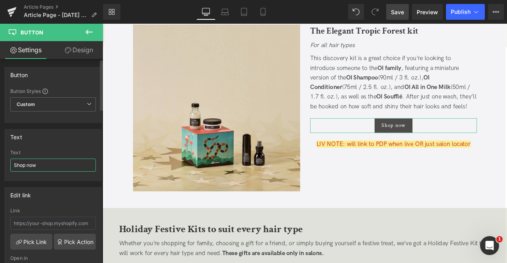
click at [78, 162] on input "Shop now" at bounding box center [52, 165] width 85 height 13
paste input "Find it at your Davines salon"
type input "Find it at your Davines salon"
click at [14, 226] on input "text" at bounding box center [52, 223] width 85 height 13
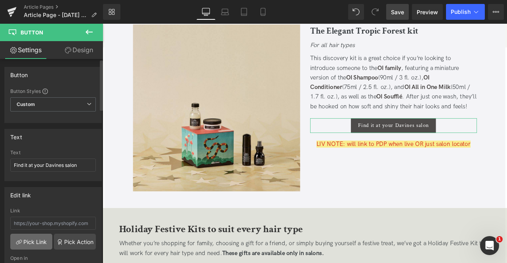
click at [28, 234] on link "Pick Link" at bounding box center [31, 242] width 42 height 16
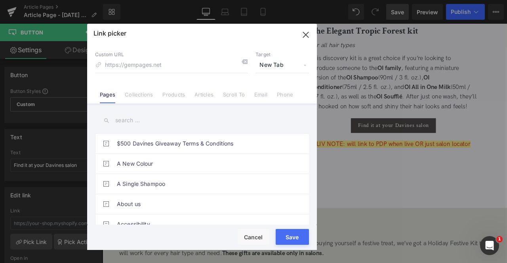
click at [140, 119] on input "text" at bounding box center [202, 121] width 214 height 18
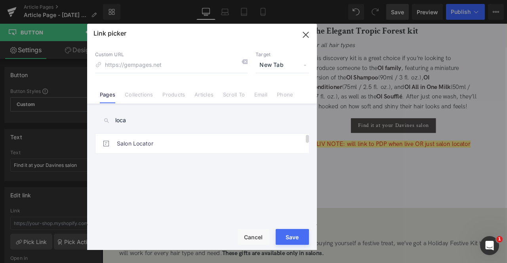
type input "loca"
click at [173, 144] on link "Salon Locator" at bounding box center [204, 144] width 174 height 20
type input "/pages/salon-locator"
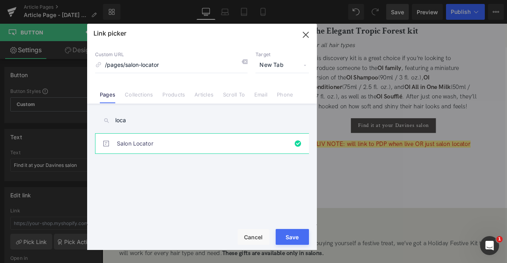
click at [285, 231] on button "Save" at bounding box center [291, 237] width 33 height 16
type input "/pages/salon-locator"
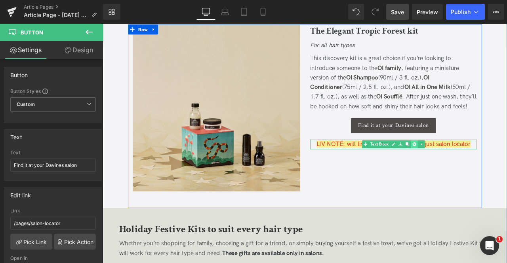
click at [473, 169] on link at bounding box center [472, 166] width 8 height 9
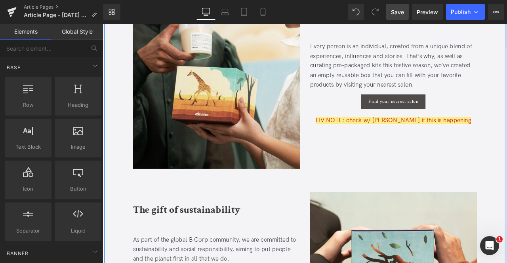
scroll to position [1976, 0]
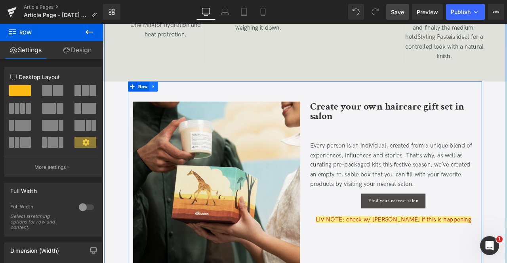
click at [166, 92] on link at bounding box center [163, 98] width 10 height 12
click at [182, 95] on icon at bounding box center [184, 98] width 6 height 6
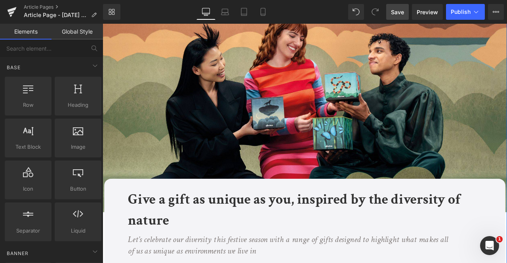
scroll to position [0, 0]
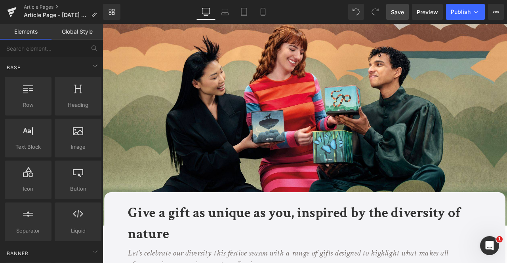
click at [398, 12] on span "Save" at bounding box center [397, 12] width 13 height 8
click at [426, 9] on span "Preview" at bounding box center [426, 12] width 21 height 8
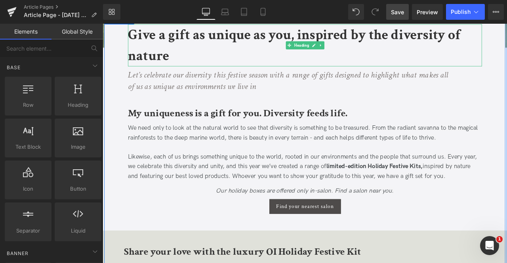
scroll to position [238, 0]
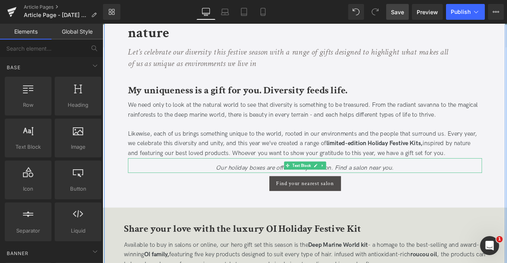
click at [386, 196] on icon "Our holiday boxes are offered only in-salon. Find a salon near you." at bounding box center [342, 194] width 211 height 8
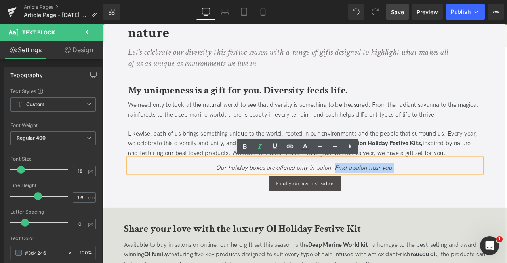
click at [457, 193] on p "Our holiday boxes are offered only in-salon. Find a salon near you." at bounding box center [342, 194] width 419 height 11
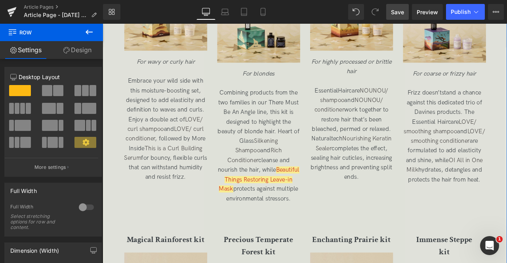
scroll to position [1458, 0]
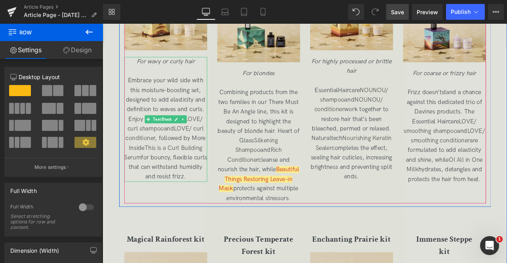
click at [173, 105] on span "Embrace your wild side with this moisture-boosting set, designed to add elastic…" at bounding box center [177, 148] width 98 height 122
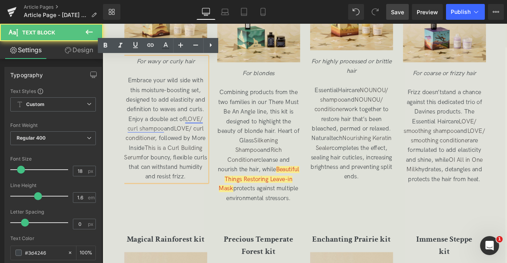
click at [201, 137] on link "LOVE/ curl shampoo" at bounding box center [176, 143] width 89 height 20
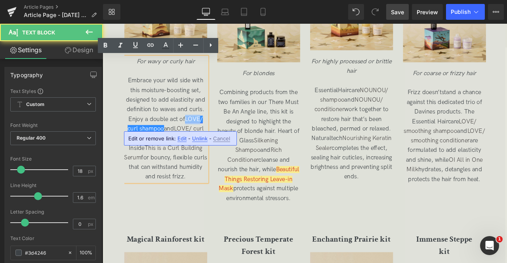
click at [201, 137] on link "LOVE/ curl shampoo" at bounding box center [176, 143] width 89 height 20
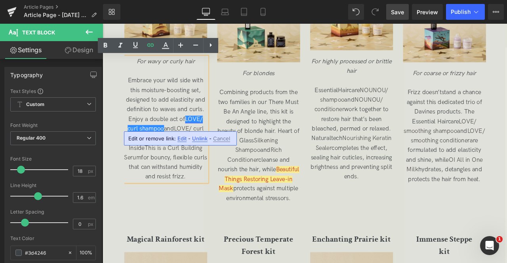
click at [169, 148] on link "LOVE/ curl shampoo" at bounding box center [176, 143] width 89 height 20
click at [0, 0] on link at bounding box center [0, 0] width 0 height 0
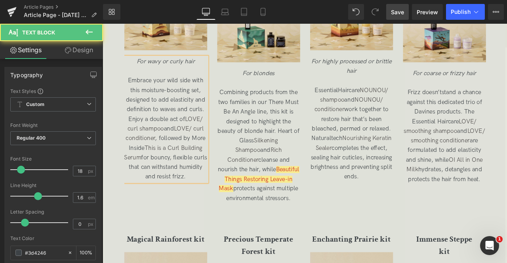
click at [173, 150] on span "Embrace your wild side with this moisture-boosting set, designed to add elastic…" at bounding box center [177, 148] width 98 height 122
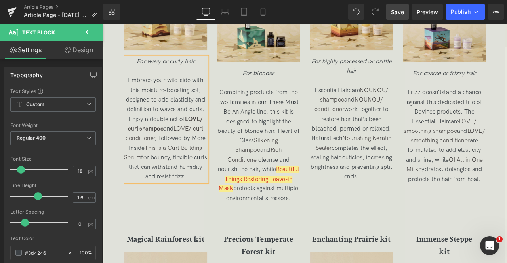
click at [186, 149] on span "Embrace your wild side with this moisture-boosting set, designed to add elastic…" at bounding box center [177, 148] width 98 height 122
click at [198, 139] on span "Embrace your wild side with this moisture-boosting set, designed to add elastic…" at bounding box center [177, 148] width 98 height 122
click at [195, 161] on span "Embrace your wild side with this moisture-boosting set, designed to add elastic…" at bounding box center [177, 148] width 98 height 122
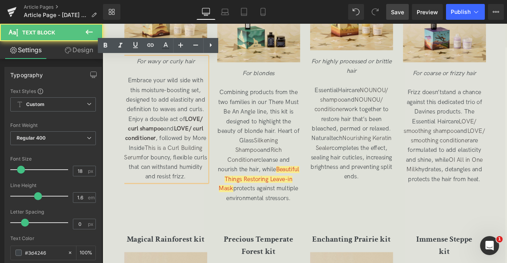
click at [150, 170] on span "Embrace your wild side with this moisture-boosting set, designed to add elastic…" at bounding box center [177, 148] width 98 height 122
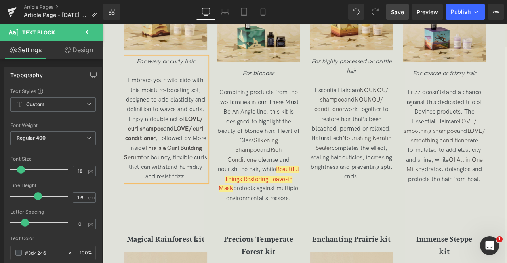
click at [158, 182] on span "Embrace your wild side with this moisture-boosting set, designed to add elastic…" at bounding box center [177, 148] width 98 height 122
click at [177, 147] on span "Embrace your wild side with this moisture-boosting set, designed to add elastic…" at bounding box center [177, 148] width 96 height 122
click at [272, 118] on span "Combining products from the two families in our There Must Be An Angl e line, t…" at bounding box center [287, 168] width 97 height 134
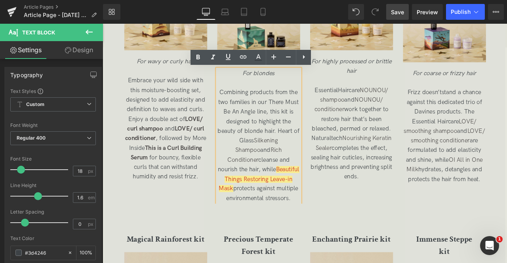
click at [310, 151] on span "Combining products from the two families in our There Must Be An Angl e line, t…" at bounding box center [287, 168] width 97 height 134
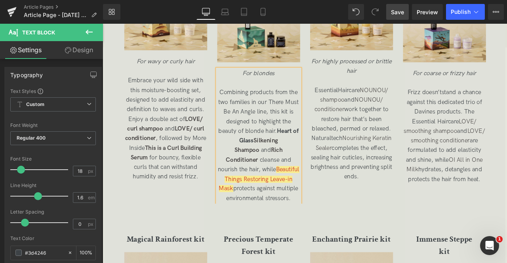
click at [317, 168] on p "Combining products from the two families in our There Must Be An Angl e line, t…" at bounding box center [287, 168] width 98 height 137
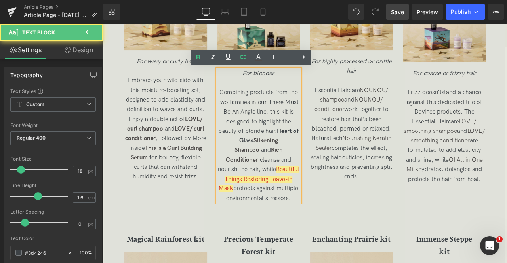
click at [251, 176] on p "Combining products from the two families in our There Must Be An Angl e line, t…" at bounding box center [287, 168] width 98 height 137
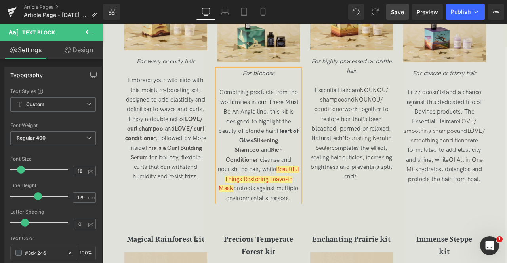
click at [304, 179] on p "Combining products from the two families in our There Must Be An Angl e line, t…" at bounding box center [287, 168] width 98 height 137
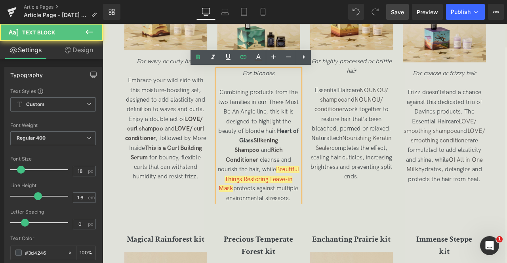
click at [306, 196] on span "Combining products from the two families in our There Must Be An Angl e line, t…" at bounding box center [287, 168] width 97 height 134
click at [241, 209] on p "Combining products from the two families in our There Must Be An Angl e line, t…" at bounding box center [287, 168] width 98 height 137
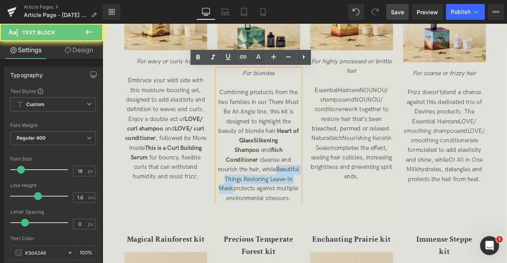
click at [281, 219] on span "Beautiful Things Restoring Leave-in Mask" at bounding box center [287, 208] width 95 height 31
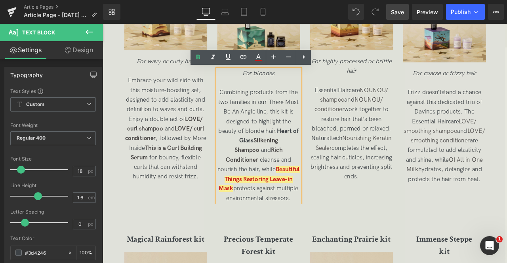
click at [363, 106] on span "Essential Haircare NOUNOU/ shampoo and NOUNOU/ conditioner work together to res…" at bounding box center [397, 154] width 97 height 111
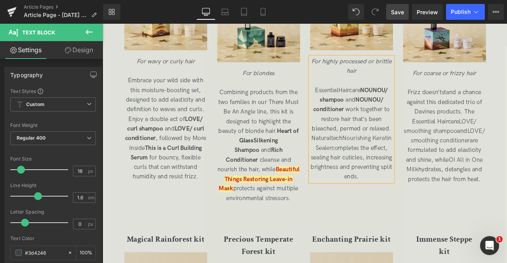
click at [420, 148] on span "Essential Haircare NOUNOU/ shampoo and NOUNOU/ conditioner work together to res…" at bounding box center [397, 154] width 97 height 111
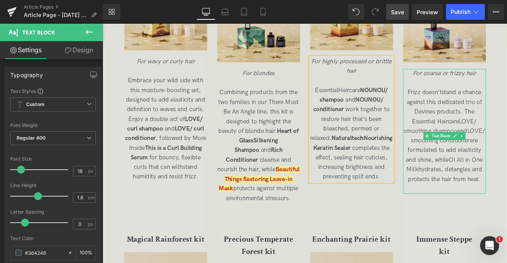
click at [464, 100] on p "Frizz doesn’t stand a chance against this dedicated trio of Davines products. T…" at bounding box center [507, 157] width 98 height 114
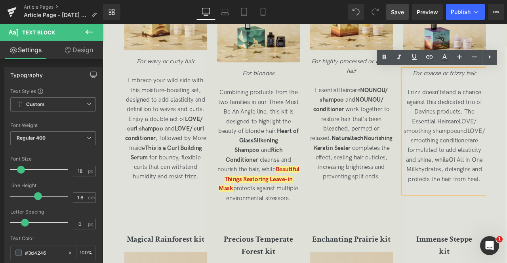
click at [506, 128] on span "Frizz doesn’t stand a chance against this dedicated trio of Davines products. T…" at bounding box center [507, 156] width 96 height 111
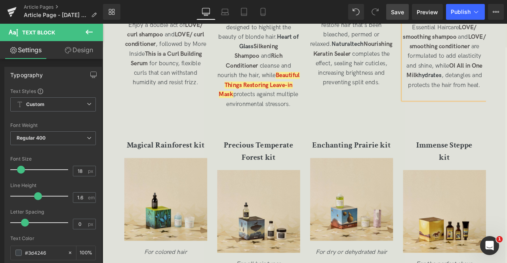
scroll to position [1571, 0]
click at [399, 10] on span "Save" at bounding box center [397, 12] width 13 height 8
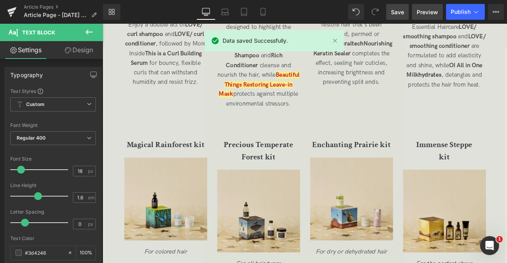
click at [422, 9] on span "Preview" at bounding box center [426, 12] width 21 height 8
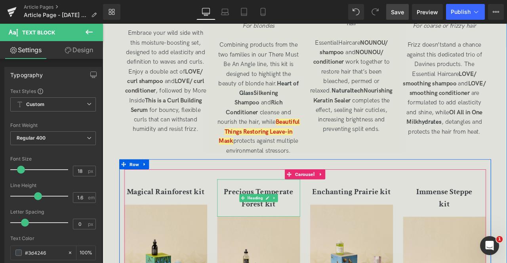
scroll to position [1512, 0]
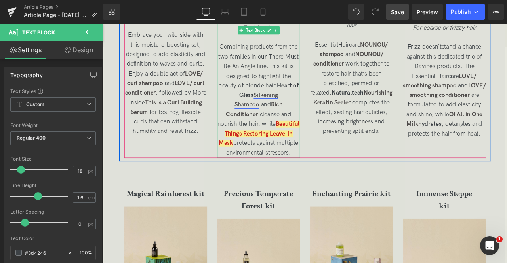
click at [282, 108] on link "Silkening Shampoo" at bounding box center [284, 114] width 51 height 20
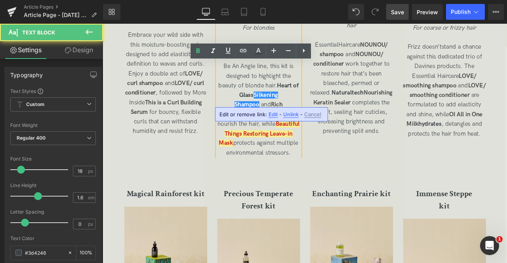
click at [277, 106] on span "Heart of Glass Silkening Shampoo" at bounding box center [297, 108] width 76 height 31
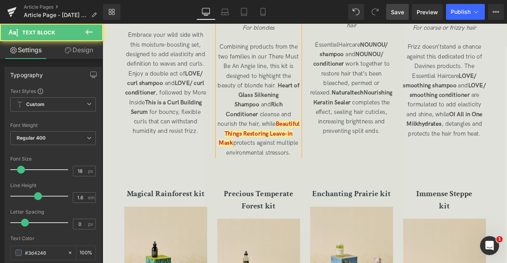
click at [253, 109] on p "Combining products from the two families in our There Must Be An Angl e line, t…" at bounding box center [287, 114] width 98 height 137
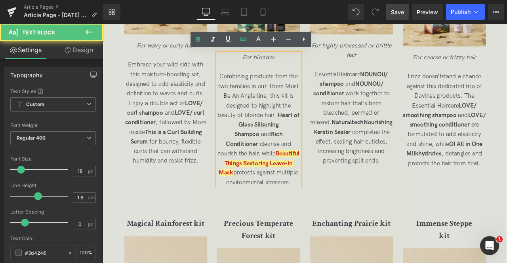
scroll to position [1477, 0]
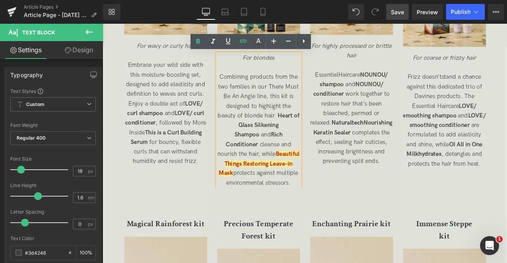
click at [303, 129] on span "Combining products from the two families in our There Must Be An Angl e line, t…" at bounding box center [287, 150] width 97 height 134
click at [364, 130] on span "Essential Haircare NOUNOU/ shampoo and NOUNOU/ conditioner work together to res…" at bounding box center [397, 135] width 97 height 111
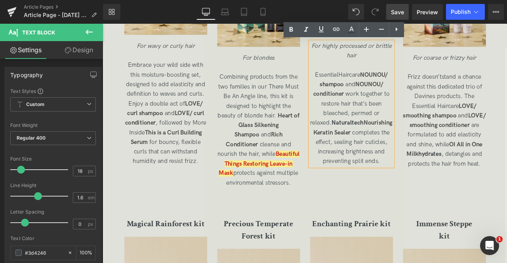
click at [385, 145] on span "Naturaltech Nourishing Keratin Sealer" at bounding box center [399, 147] width 94 height 20
click at [358, 142] on p "Essential Haircare NOUNOU/ shampoo and NOUNOU/ conditioner work together to res…" at bounding box center [397, 136] width 98 height 114
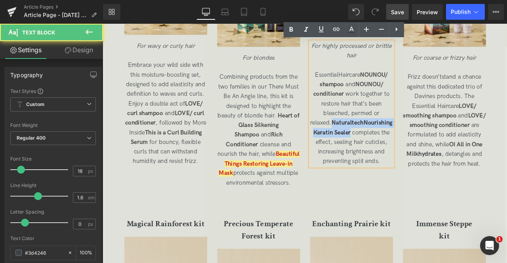
click at [396, 152] on span "Naturaltech Nourishing Keratin Sealer" at bounding box center [399, 147] width 94 height 20
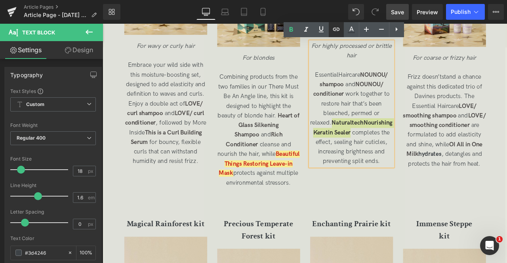
click at [336, 30] on icon at bounding box center [335, 29] width 9 height 9
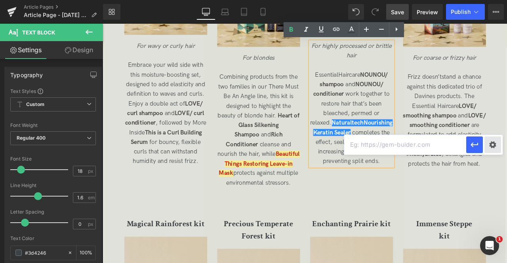
click at [0, 0] on div "Text Color Highlight Color rgba(61, 66, 70, 1) #3d4246 100 % transparent transp…" at bounding box center [0, 0] width 0 height 0
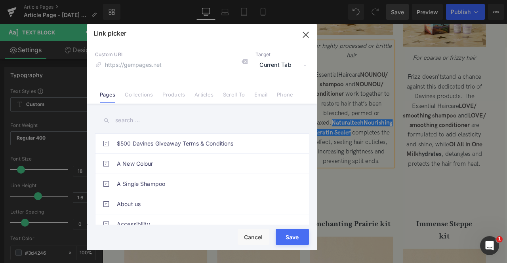
click at [273, 60] on span "Current Tab" at bounding box center [281, 65] width 53 height 15
click at [270, 87] on li "New Tab" at bounding box center [281, 94] width 61 height 14
click at [162, 96] on link "Products" at bounding box center [173, 97] width 23 height 12
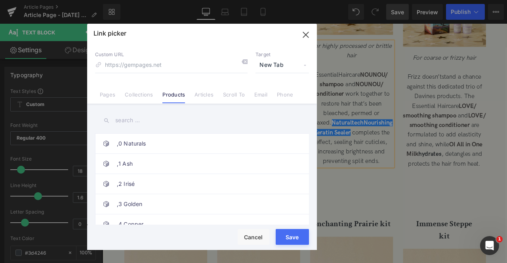
click at [129, 120] on input "text" at bounding box center [202, 121] width 214 height 18
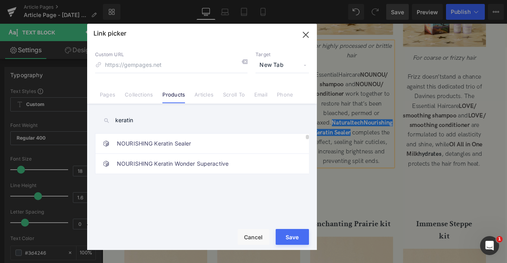
type input "keratin"
click at [165, 141] on link "NOURISHING Keratin Sealer" at bounding box center [204, 144] width 174 height 20
type input "/products/nourishing-keratin-sealer"
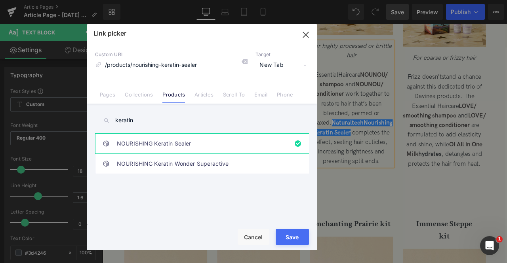
click at [293, 233] on button "Save" at bounding box center [291, 237] width 33 height 16
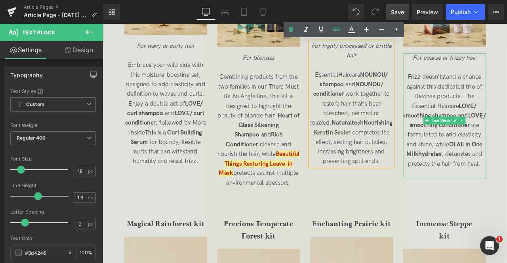
click at [481, 102] on span "Frizz doesn’t stand a chance against this dedicated trio of Davines products. T…" at bounding box center [507, 138] width 98 height 111
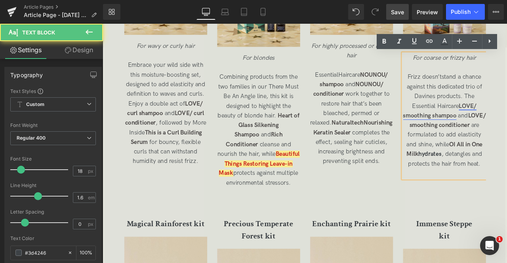
click at [506, 123] on link "LOVE/ smoothing shampoo" at bounding box center [501, 127] width 87 height 20
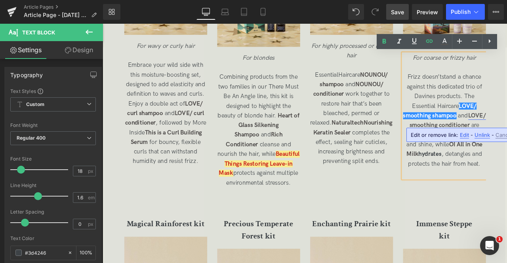
click at [506, 142] on link "LOVE/ smoothing conditioner" at bounding box center [511, 139] width 91 height 20
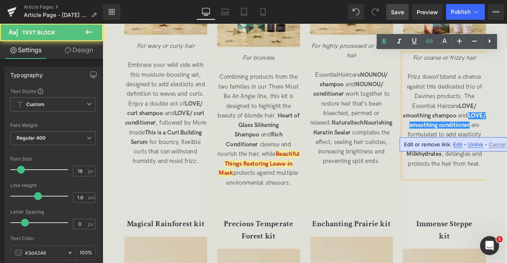
click at [485, 182] on span "OI All in One Milk hydrates" at bounding box center [507, 173] width 90 height 20
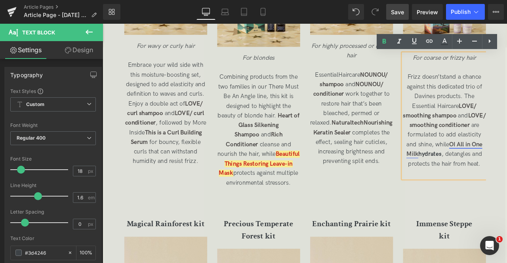
click at [469, 182] on link "OI All in One Milk" at bounding box center [507, 173] width 90 height 20
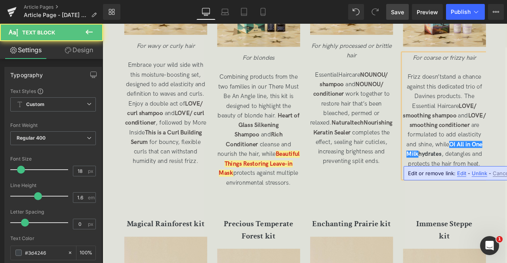
click at [478, 182] on span "OI All in One Milk hydrates" at bounding box center [507, 173] width 90 height 20
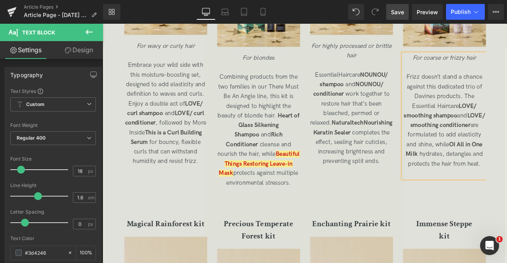
click at [479, 187] on span "Frizz doesn’t stand a chance against this dedicated trio of Davines products. T…" at bounding box center [507, 138] width 96 height 111
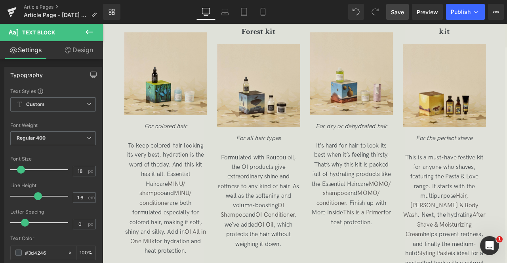
scroll to position [1739, 0]
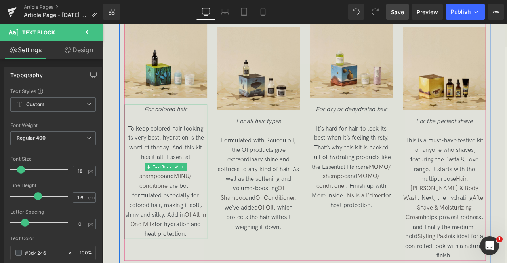
click at [185, 190] on span "To keep colored hair looking its very best, hydration is the word of the day. A…" at bounding box center [177, 211] width 96 height 134
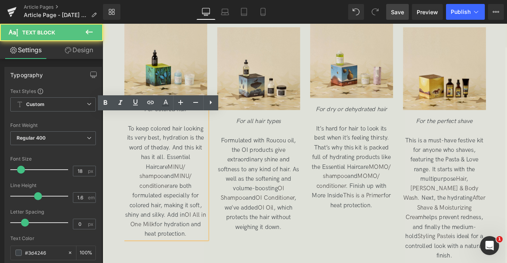
click at [129, 205] on p "To keep colored hair looking its very best, hydration is the word of the day. A…" at bounding box center [177, 211] width 98 height 137
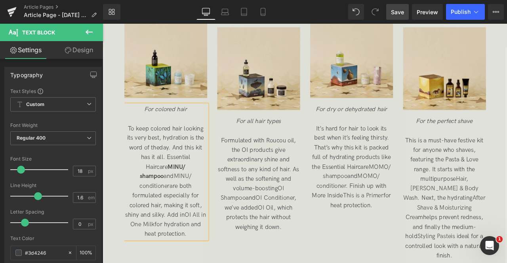
click at [212, 205] on span "To keep colored hair looking its very best, hydration is the word of the day. A…" at bounding box center [177, 211] width 96 height 134
click at [128, 217] on p "To keep colored hair looking its very best, hydration is the word of the day. A…" at bounding box center [177, 211] width 98 height 137
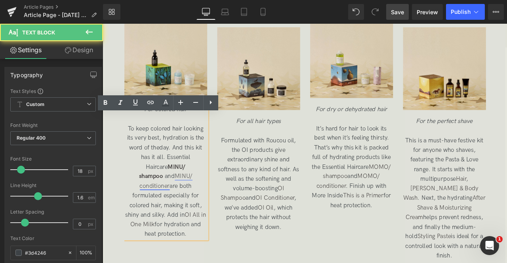
click at [189, 217] on link "MINU/ conditioner" at bounding box center [177, 211] width 63 height 20
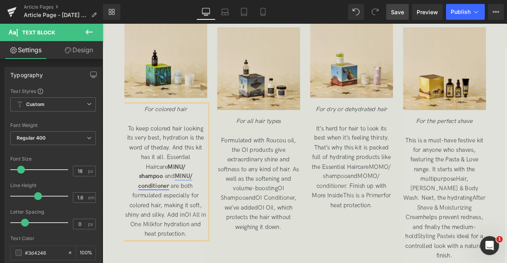
click at [173, 220] on link "MINU/ conditioner" at bounding box center [177, 211] width 64 height 20
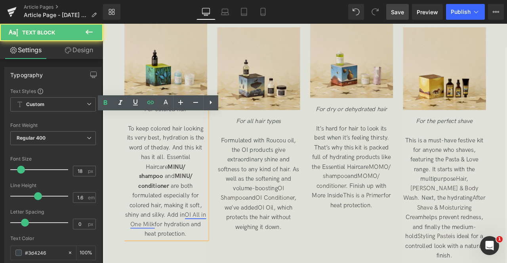
click at [200, 263] on link "OI All in One Milk" at bounding box center [180, 257] width 90 height 20
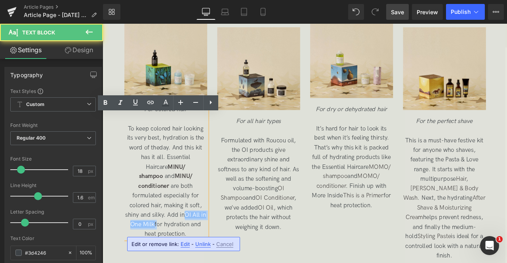
click at [163, 263] on span "To keep colored hair looking its very best, hydration is the word of the day. A…" at bounding box center [177, 211] width 96 height 134
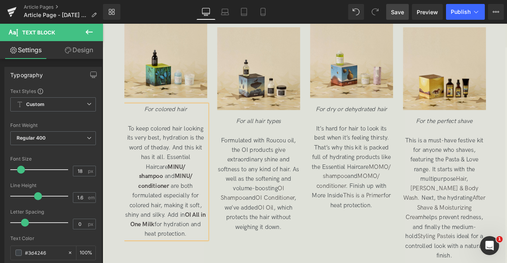
click at [165, 263] on span "To keep colored hair looking its very best, hydration is the word of the day. A…" at bounding box center [176, 211] width 95 height 134
click at [271, 177] on span "Formulated with Roucou oil, the OI products give extraordinary shine and softne…" at bounding box center [287, 213] width 96 height 111
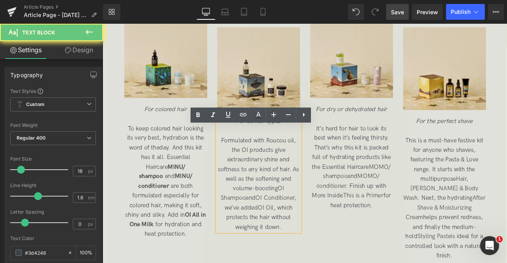
click at [266, 185] on span "Formulated with Roucou oil, the OI products give extraordinary shine and softne…" at bounding box center [287, 213] width 96 height 111
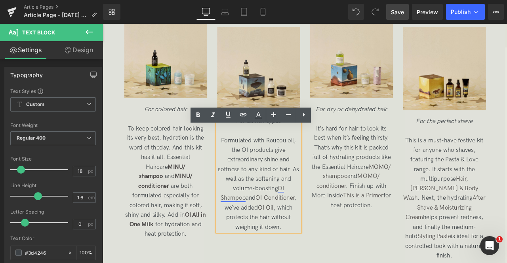
click at [294, 231] on link "OI Shampoo" at bounding box center [279, 225] width 75 height 20
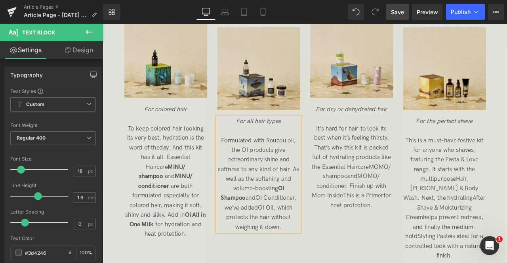
click at [294, 231] on link "OI Shampoo" at bounding box center [280, 225] width 75 height 20
click at [258, 242] on span "Formulated with Roucou oil, the OI products give extraordinary shine and softne…" at bounding box center [287, 213] width 96 height 111
click at [283, 235] on link "OI Conditioner" at bounding box center [306, 230] width 47 height 8
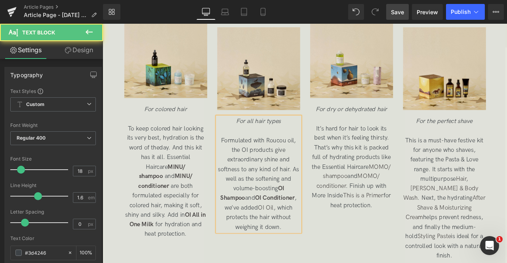
click at [261, 252] on span "Formulated with Roucou oil, the OI products give extraordinary shine and softne…" at bounding box center [287, 213] width 96 height 111
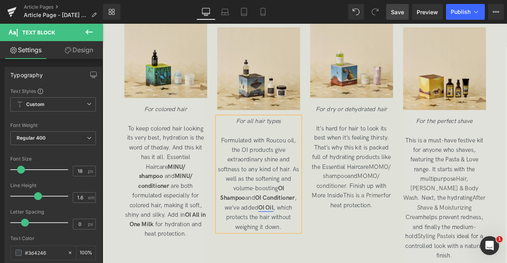
click at [287, 246] on link "OI Oil" at bounding box center [296, 242] width 18 height 8
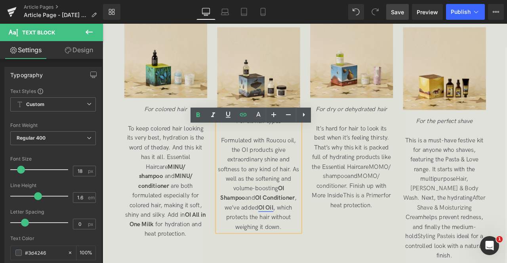
click at [287, 246] on link "OI Oil" at bounding box center [296, 242] width 18 height 8
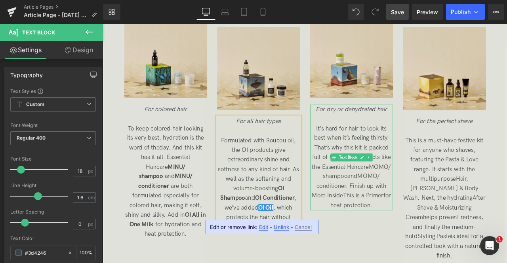
click at [422, 194] on span "It’s hard for hair to look its best when it’s feeling thirsty. That’s why this …" at bounding box center [397, 193] width 94 height 99
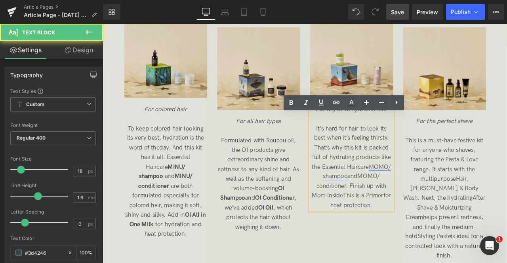
click at [419, 203] on link "MOMO/ shampoo" at bounding box center [404, 200] width 81 height 20
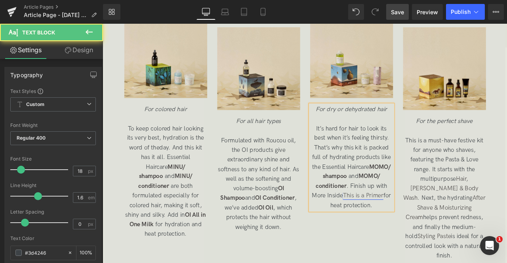
click at [403, 232] on link "This is a Primer" at bounding box center [411, 228] width 48 height 8
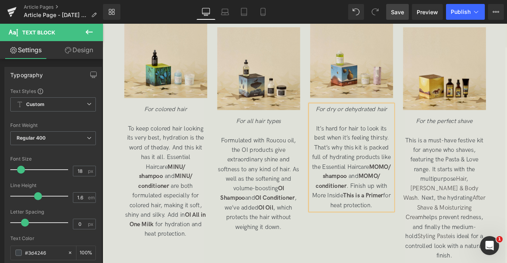
click at [380, 243] on span "It’s hard for hair to look its best when it’s feeling thirsty. That’s why this …" at bounding box center [397, 193] width 93 height 99
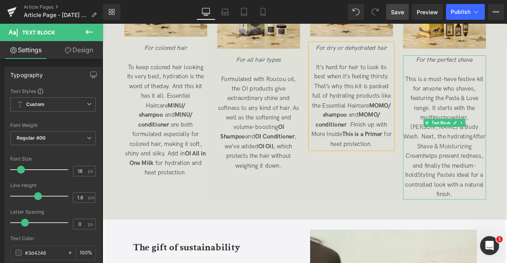
click at [496, 108] on p "This is a must-have festive kit for anyone who shaves, featuring t he Pasta & L…" at bounding box center [507, 158] width 98 height 148
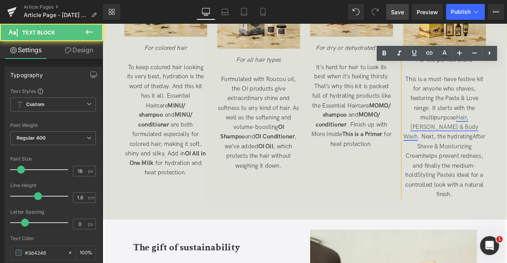
click at [506, 148] on link "Hair, [PERSON_NAME] & Body Wash" at bounding box center [503, 146] width 89 height 31
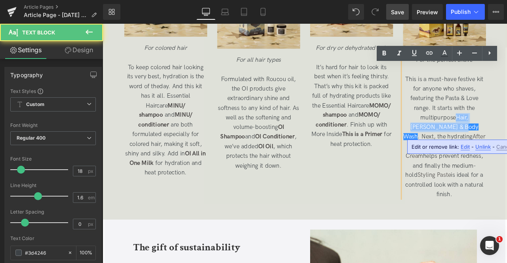
click at [506, 159] on span "This is a must-have festive kit for anyone who shaves, featuring t he Pasta & L…" at bounding box center [507, 157] width 97 height 145
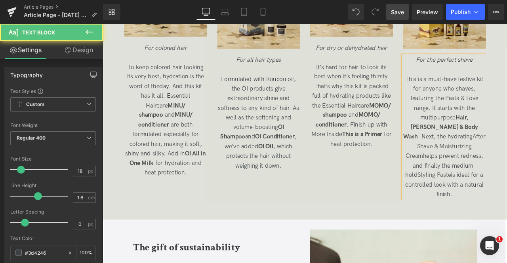
click at [498, 169] on span "This is a must-have festive kit for anyone who shaves, featuring t he Pasta & L…" at bounding box center [507, 157] width 98 height 145
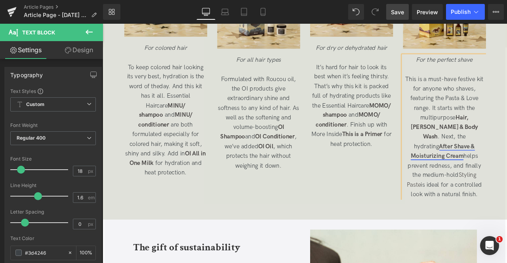
click at [505, 170] on link "After Shave & Moisturizing Cream" at bounding box center [505, 175] width 76 height 20
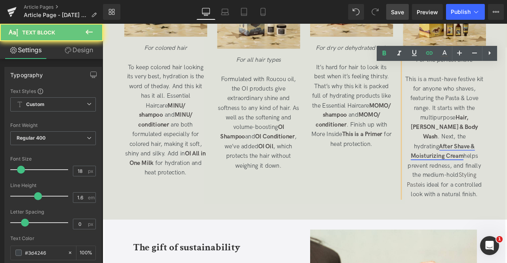
click at [501, 169] on link "After Shave & Moisturizing Cream" at bounding box center [505, 175] width 76 height 20
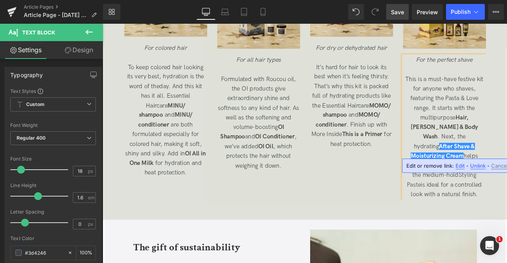
click at [506, 180] on span "This is a must-have festive kit for anyone who shaves, featuring t he Pasta & L…" at bounding box center [507, 157] width 93 height 145
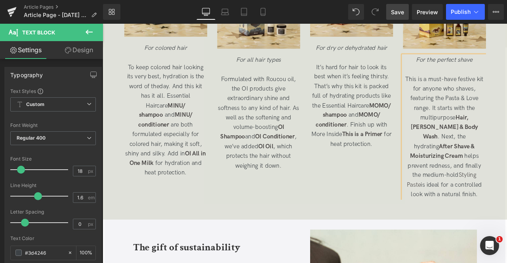
click at [505, 203] on span "This is a must-have festive kit for anyone who shaves, featuring t he Pasta & L…" at bounding box center [507, 157] width 93 height 145
click at [391, 18] on link "Save" at bounding box center [397, 12] width 23 height 16
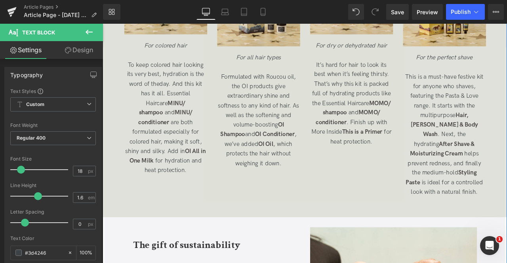
scroll to position [1826, 0]
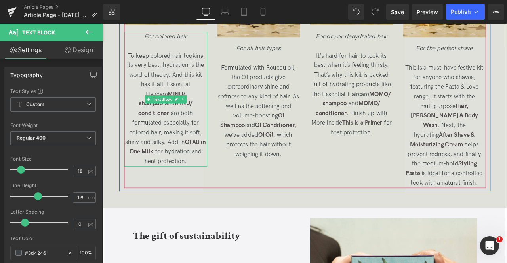
click at [176, 154] on span "To keep colored hair looking its very best, hydration is the word of the day. A…" at bounding box center [176, 125] width 95 height 134
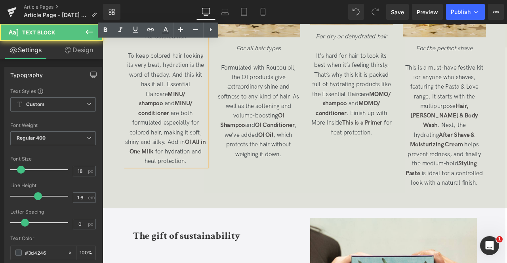
click at [176, 184] on span "To keep colored hair looking its very best, hydration is the word of the day. A…" at bounding box center [176, 125] width 95 height 134
click at [164, 192] on span "To keep colored hair looking its very best, hydration is the word of the day. A…" at bounding box center [176, 125] width 95 height 134
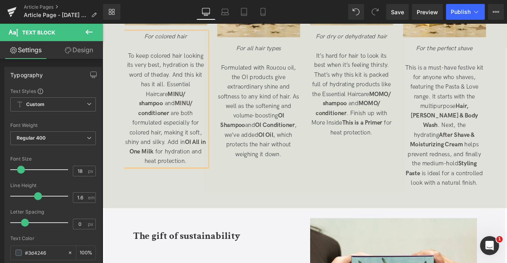
click at [506, 177] on span "This is a must-have festive kit for anyone who shaves, featuring t he Pasta & L…" at bounding box center [507, 144] width 93 height 145
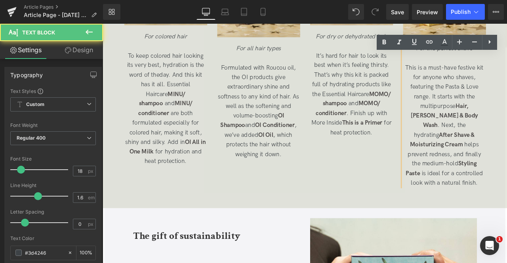
click at [506, 208] on p "This is a must-have festive kit for anyone who shaves, featuring t he Pasta & L…" at bounding box center [507, 145] width 98 height 148
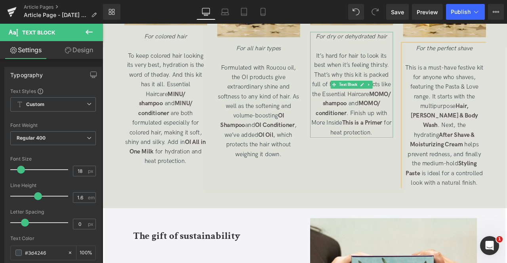
click at [395, 82] on span "It’s hard for hair to look its best when it’s feeling thirsty. That’s why this …" at bounding box center [397, 107] width 95 height 99
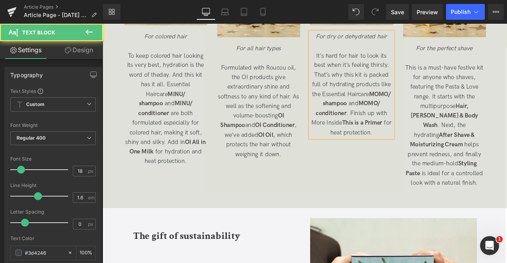
click at [443, 109] on p "It’s hard for hair to look its best when it’s feeling thirsty. That’s why this …" at bounding box center [397, 108] width 98 height 103
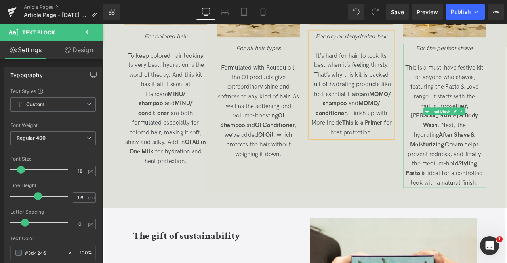
click at [506, 97] on span "This is a must-have festive kit for anyone who shaves, featuring t he Pasta & L…" at bounding box center [507, 144] width 93 height 145
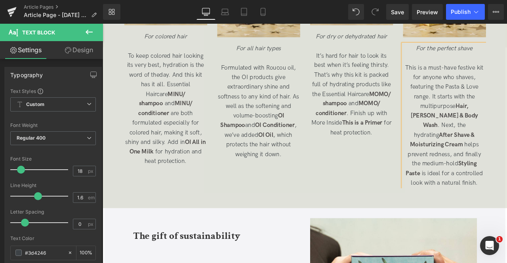
click at [462, 181] on span "This is a must-have festive kit for anyone who shaves, featuring t he Pasta & L…" at bounding box center [507, 144] width 93 height 145
click at [496, 57] on span "For the perfect shave" at bounding box center [507, 53] width 67 height 8
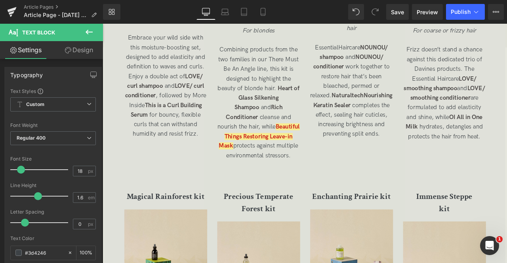
scroll to position [1436, 0]
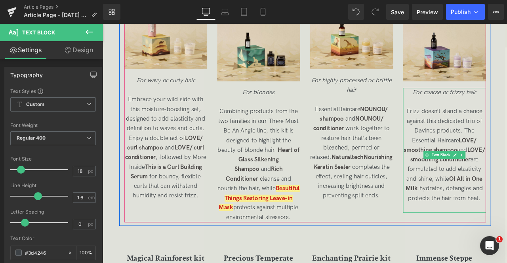
click at [500, 138] on span "Frizz doesn’t stand a chance against this dedicated trio of Davines products. T…" at bounding box center [507, 178] width 96 height 111
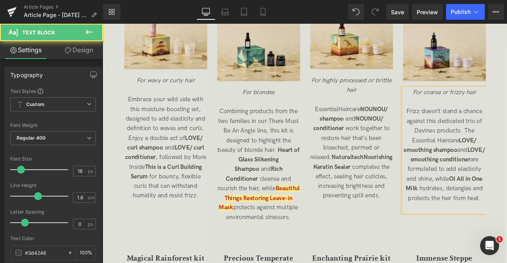
click at [506, 207] on span "Frizz doesn’t stand a chance against this dedicated trio of Davines products. T…" at bounding box center [507, 178] width 96 height 111
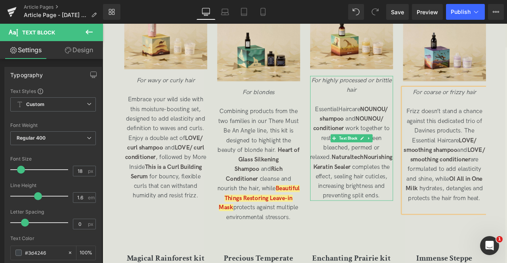
click at [432, 151] on span "Essential Haircare NOUNOU/ shampoo and NOUNOU/ conditioner work together to res…" at bounding box center [397, 176] width 97 height 111
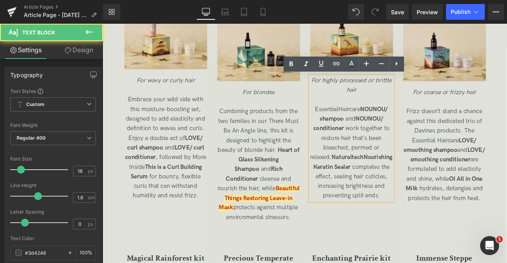
click at [357, 160] on p "Essential Haircare NOUNOU/ shampoo and NOUNOU/ conditioner work together to res…" at bounding box center [397, 177] width 98 height 114
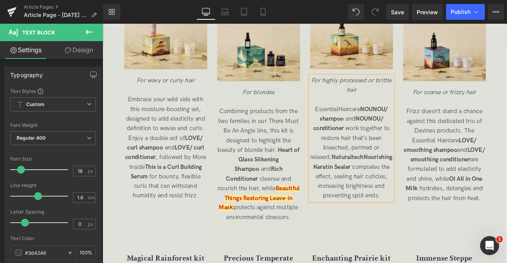
click at [386, 157] on span "Essential Haircare NOUNOU/ shampoo and NOUNOU/ conditioner work together to res…" at bounding box center [397, 176] width 97 height 111
click at [280, 252] on span "Combining products from the two families in our There Must Be An Angl e line, t…" at bounding box center [287, 190] width 97 height 134
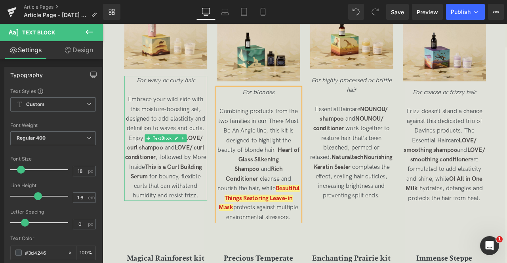
click at [147, 122] on span "Embrace your wild side with this moisture-boosting set, designed to add elastic…" at bounding box center [177, 170] width 96 height 122
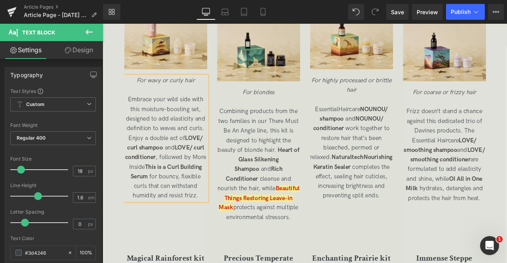
click at [206, 148] on span "Embrace your wild side with this moisture-boosting set, designed to add elastic…" at bounding box center [177, 170] width 96 height 122
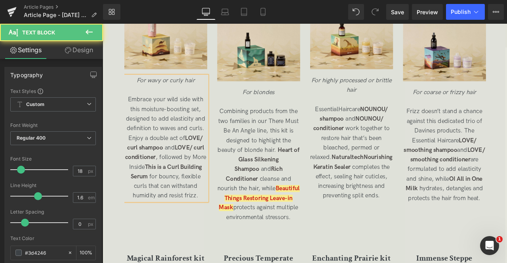
click at [195, 207] on span "Embrace your wild side with this moisture-boosting set, designed to add elastic…" at bounding box center [177, 170] width 96 height 122
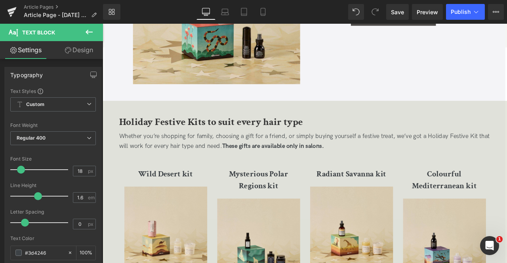
scroll to position [1198, 0]
click at [397, 13] on span "Save" at bounding box center [397, 12] width 13 height 8
